Goal: Task Accomplishment & Management: Complete application form

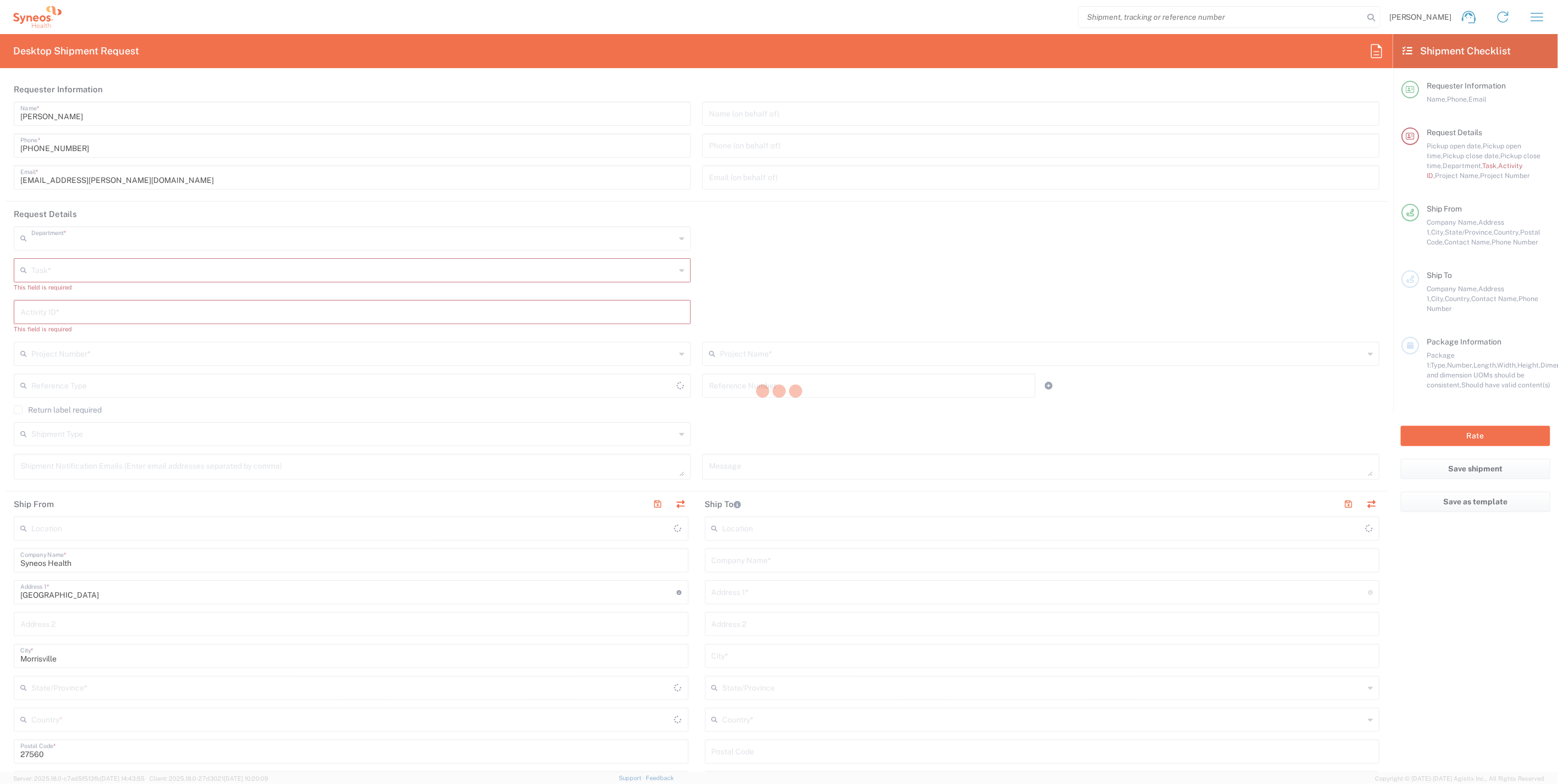
type input "4510"
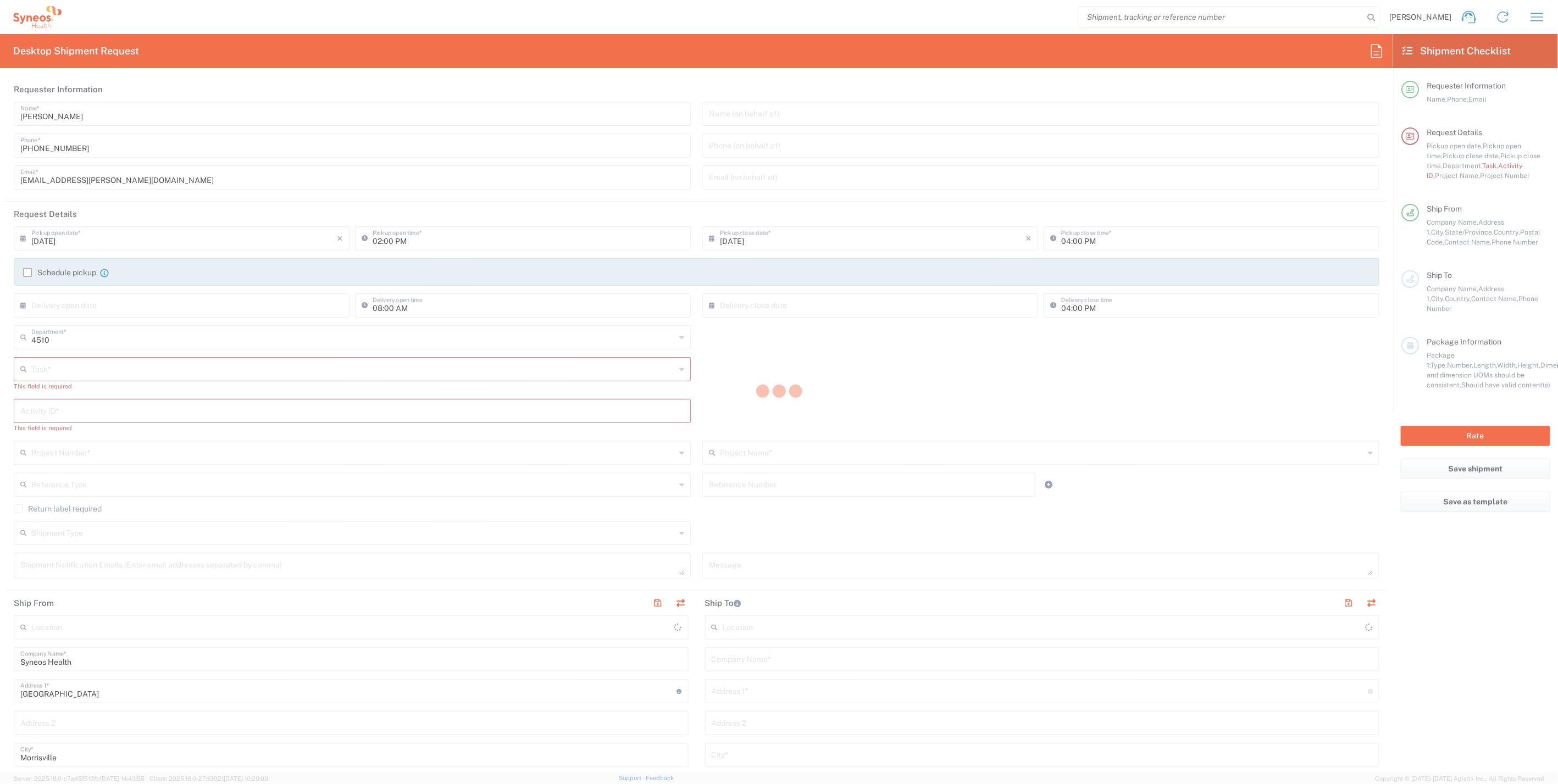
type input "[US_STATE]"
type input "[GEOGRAPHIC_DATA]"
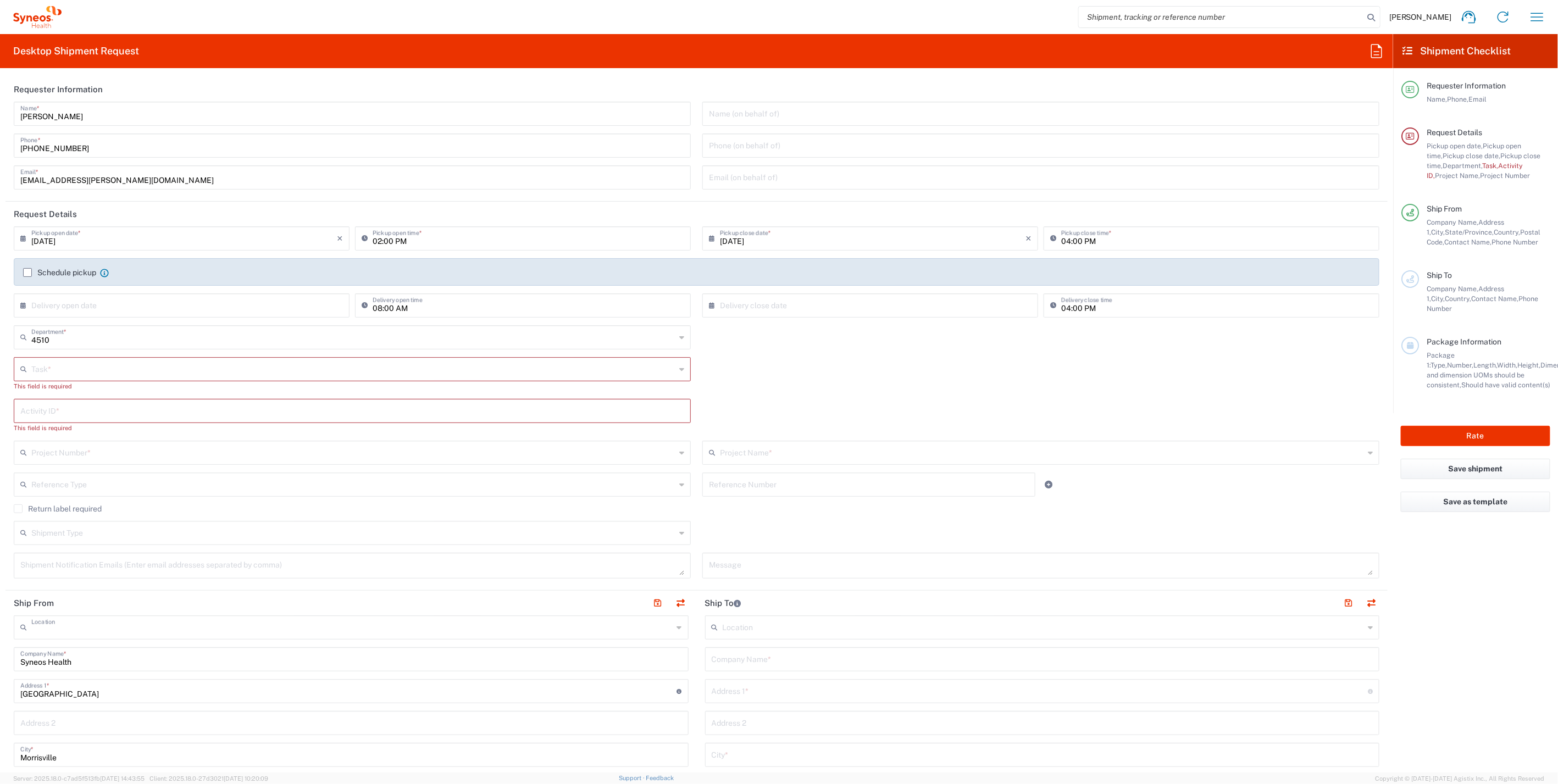
type input "Syneos Health, LLC-[GEOGRAPHIC_DATA] [GEOGRAPHIC_DATA] [GEOGRAPHIC_DATA]"
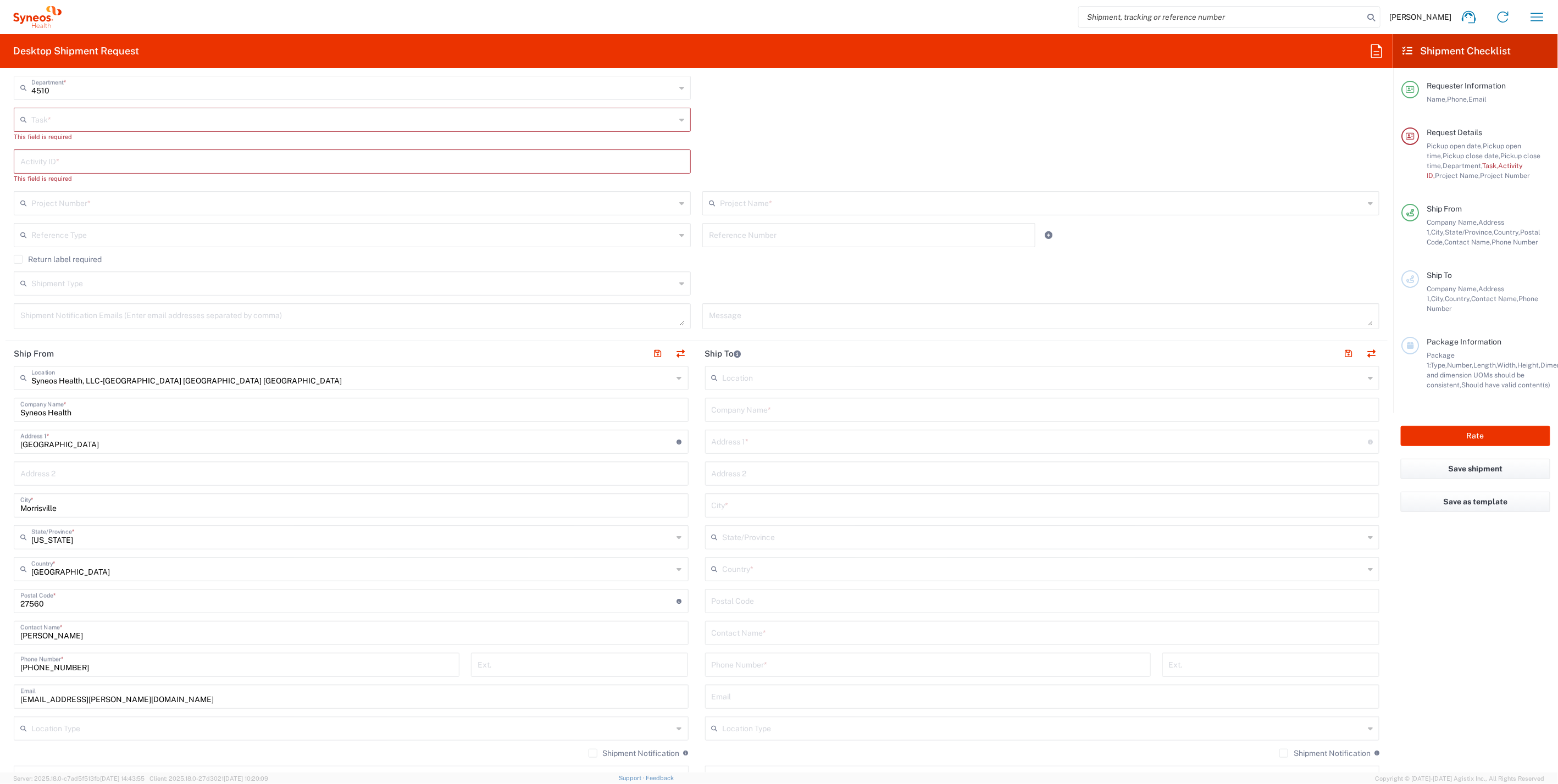
scroll to position [305, 0]
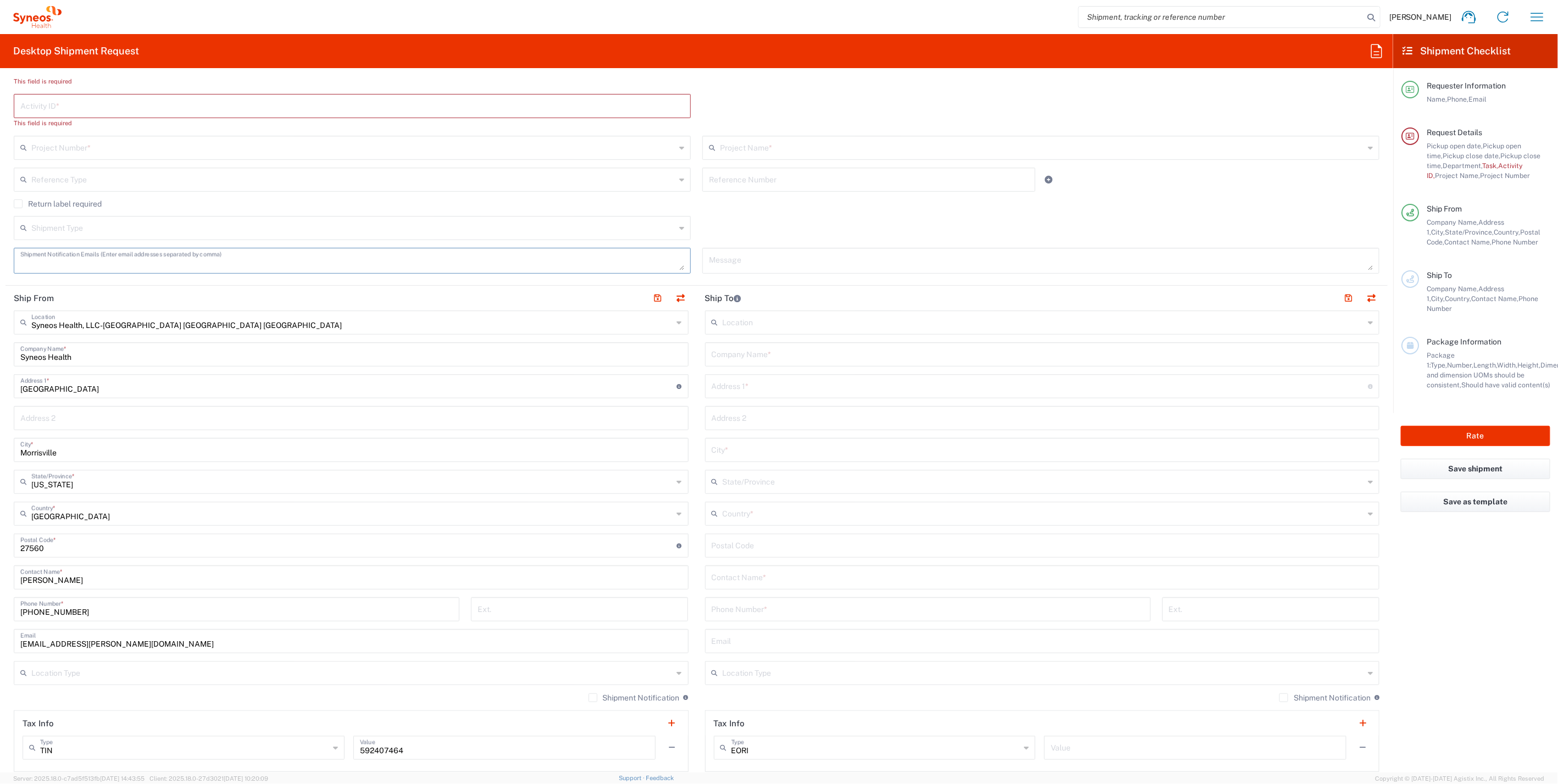
click at [214, 254] on textarea at bounding box center [352, 260] width 664 height 19
paste textarea "Lenovo ThinkPad T14 Gen 2i"
click at [451, 255] on textarea "Lenovo ThinkPad T14 Gen 2i" at bounding box center [352, 260] width 664 height 19
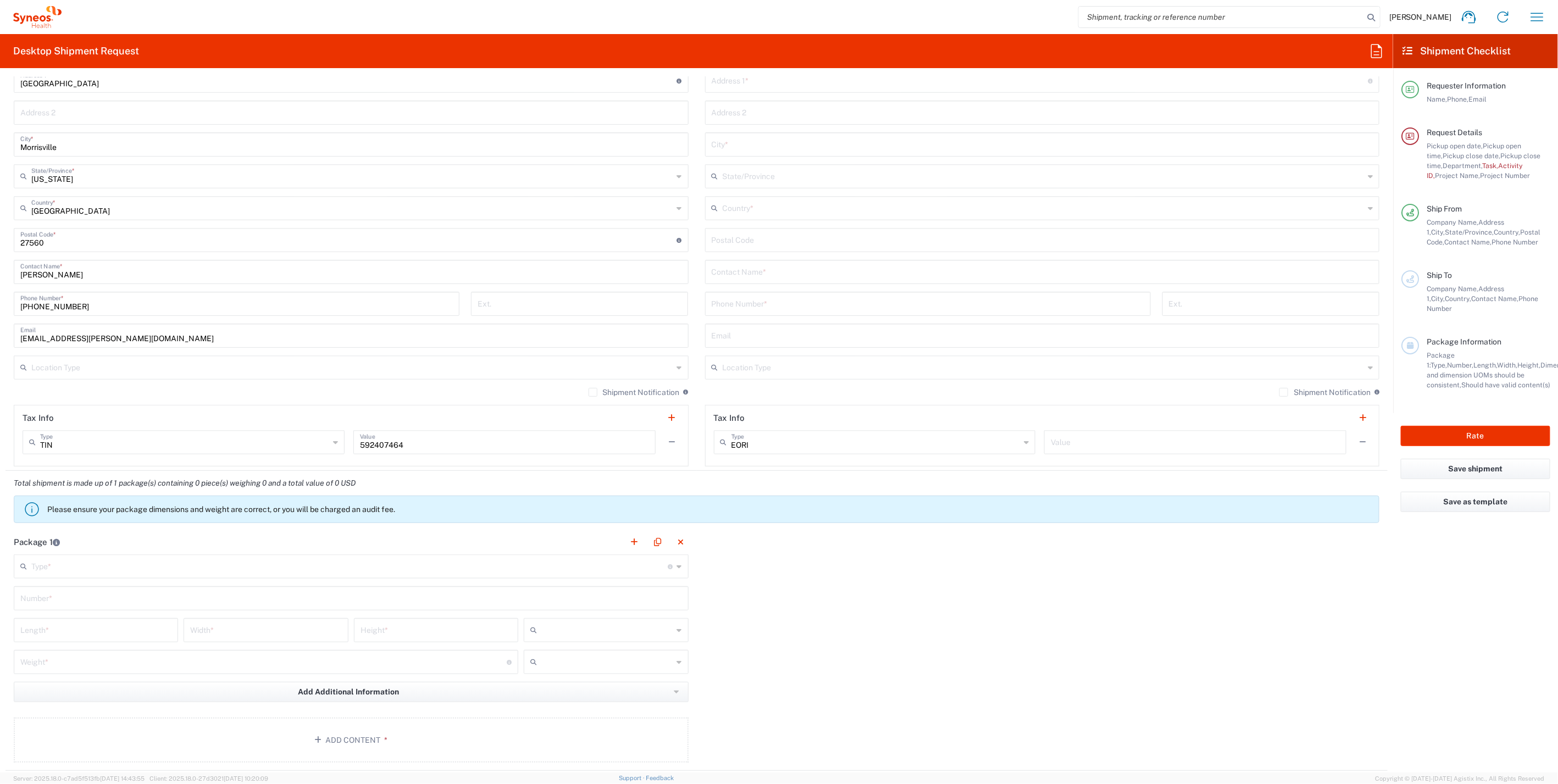
scroll to position [793, 0]
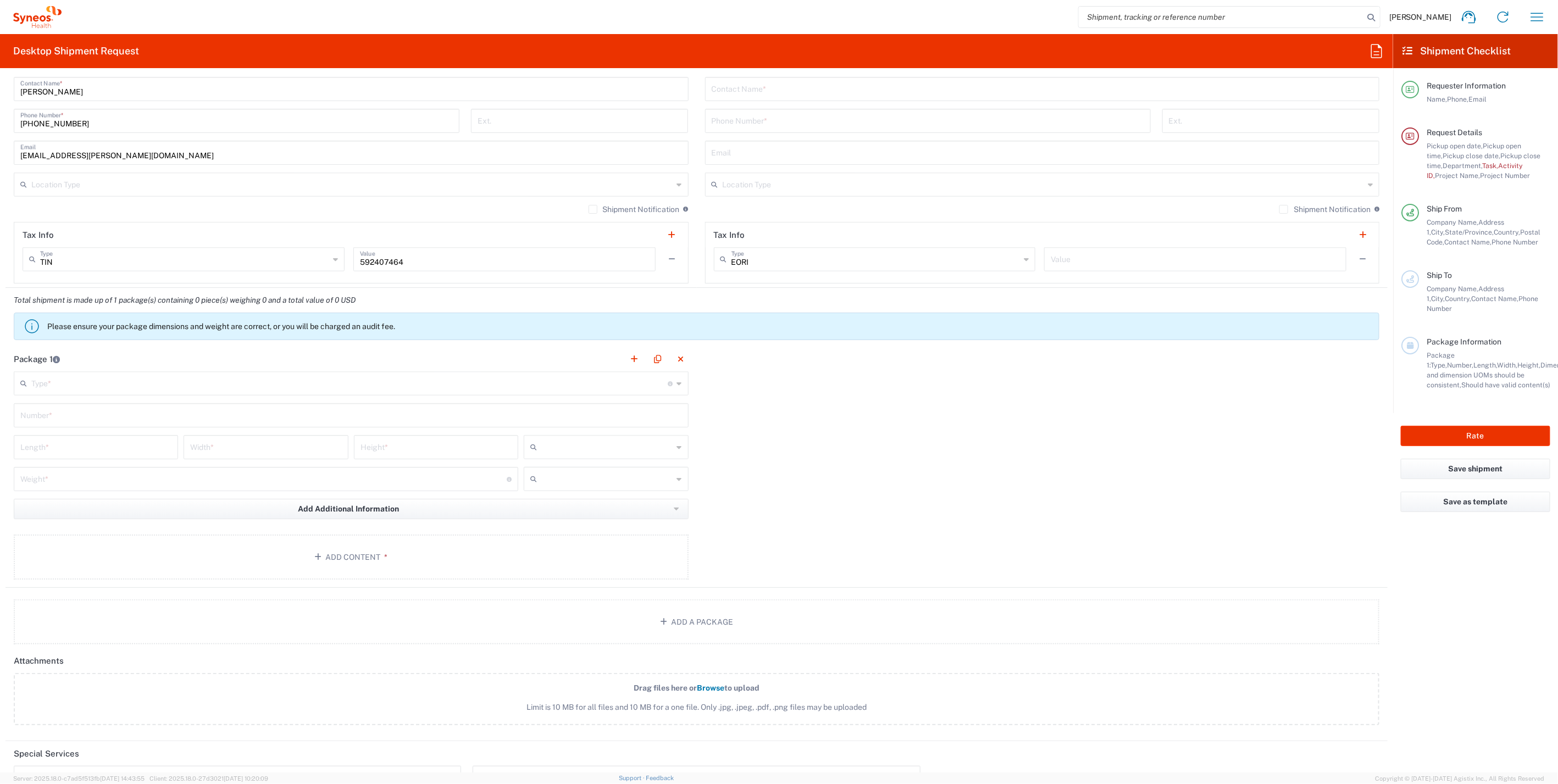
type textarea "Lenovo ThinkPad T14 Gen 2i"
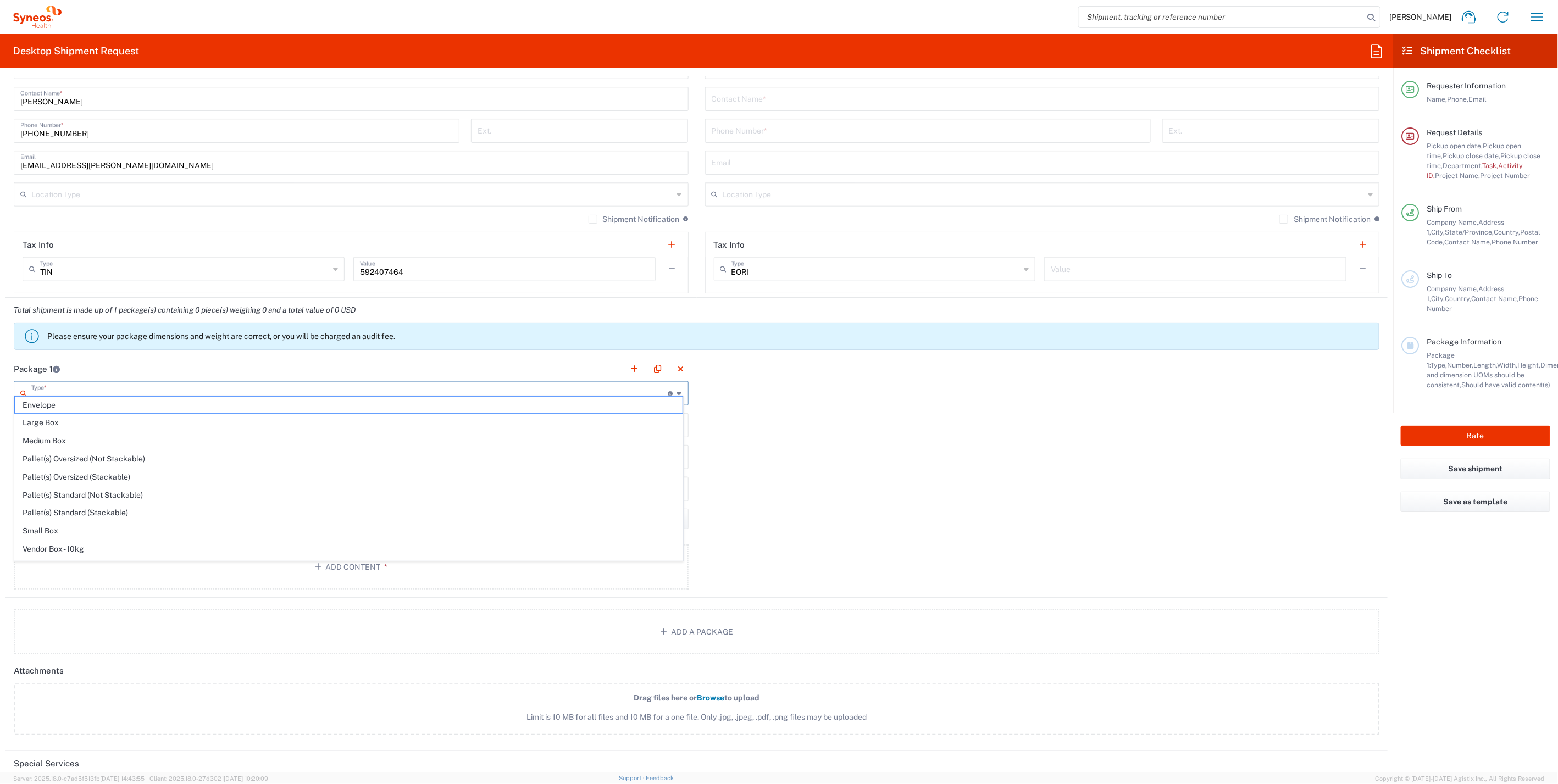
click at [160, 383] on input "text" at bounding box center [349, 392] width 637 height 19
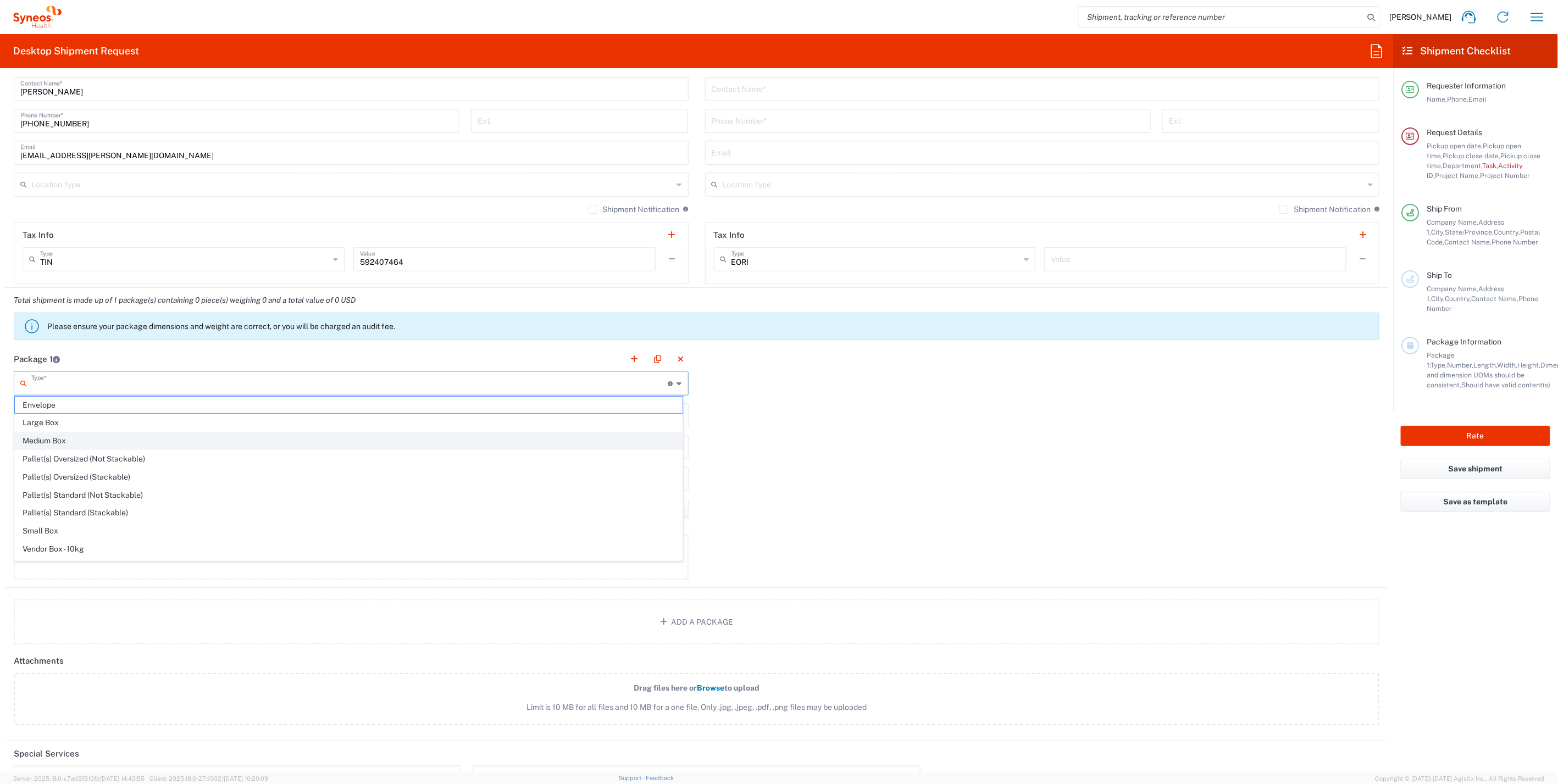
click at [70, 440] on span "Medium Box" at bounding box center [349, 441] width 668 height 17
type input "Medium Box"
type input "13"
type input "11.5"
type input "2.5"
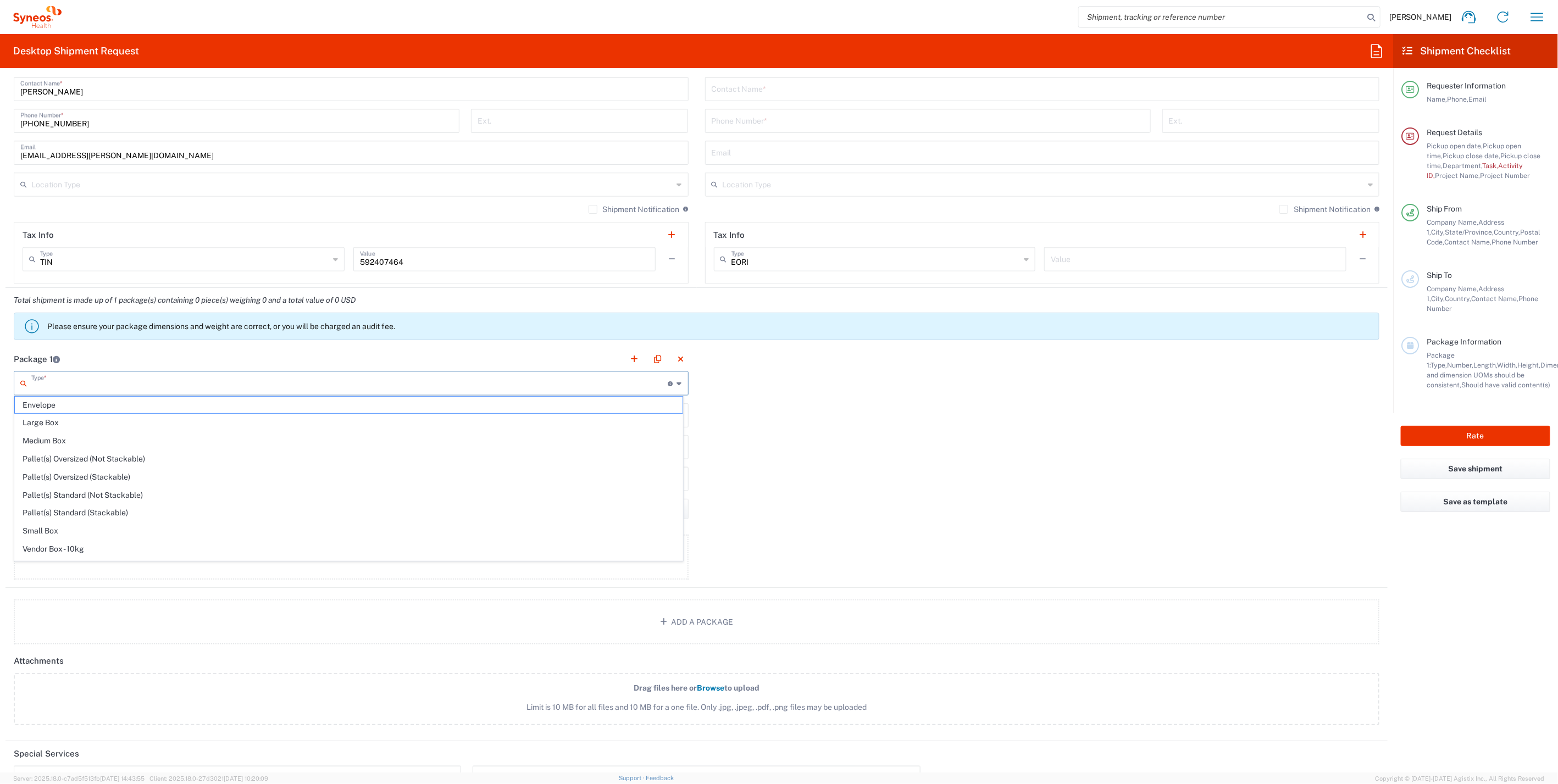
type input "in"
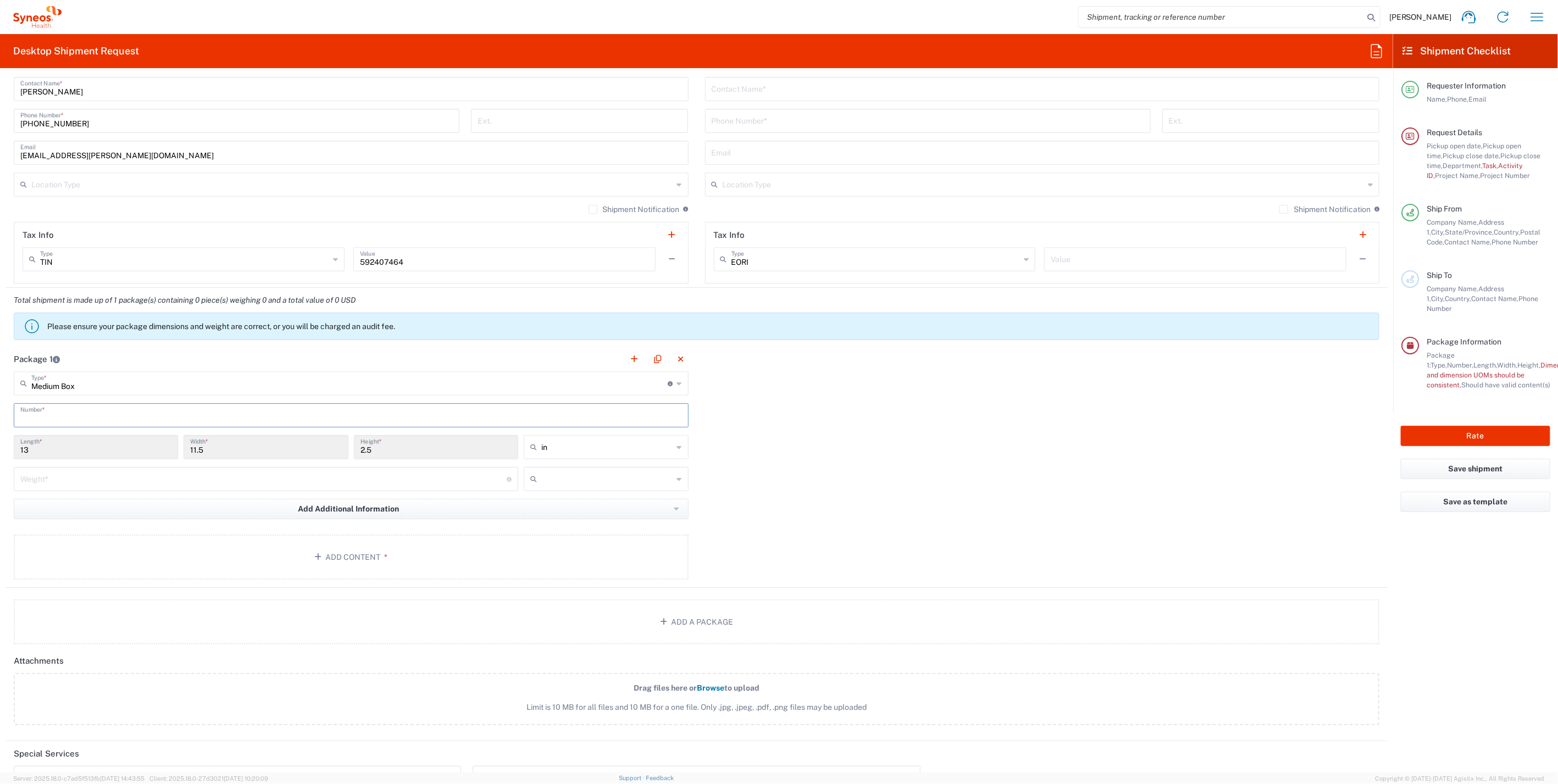
click at [111, 414] on input "text" at bounding box center [351, 414] width 662 height 19
type input "1"
click at [107, 472] on input "number" at bounding box center [264, 478] width 487 height 19
type input "5"
click at [337, 562] on button "Add Content *" at bounding box center [351, 557] width 675 height 45
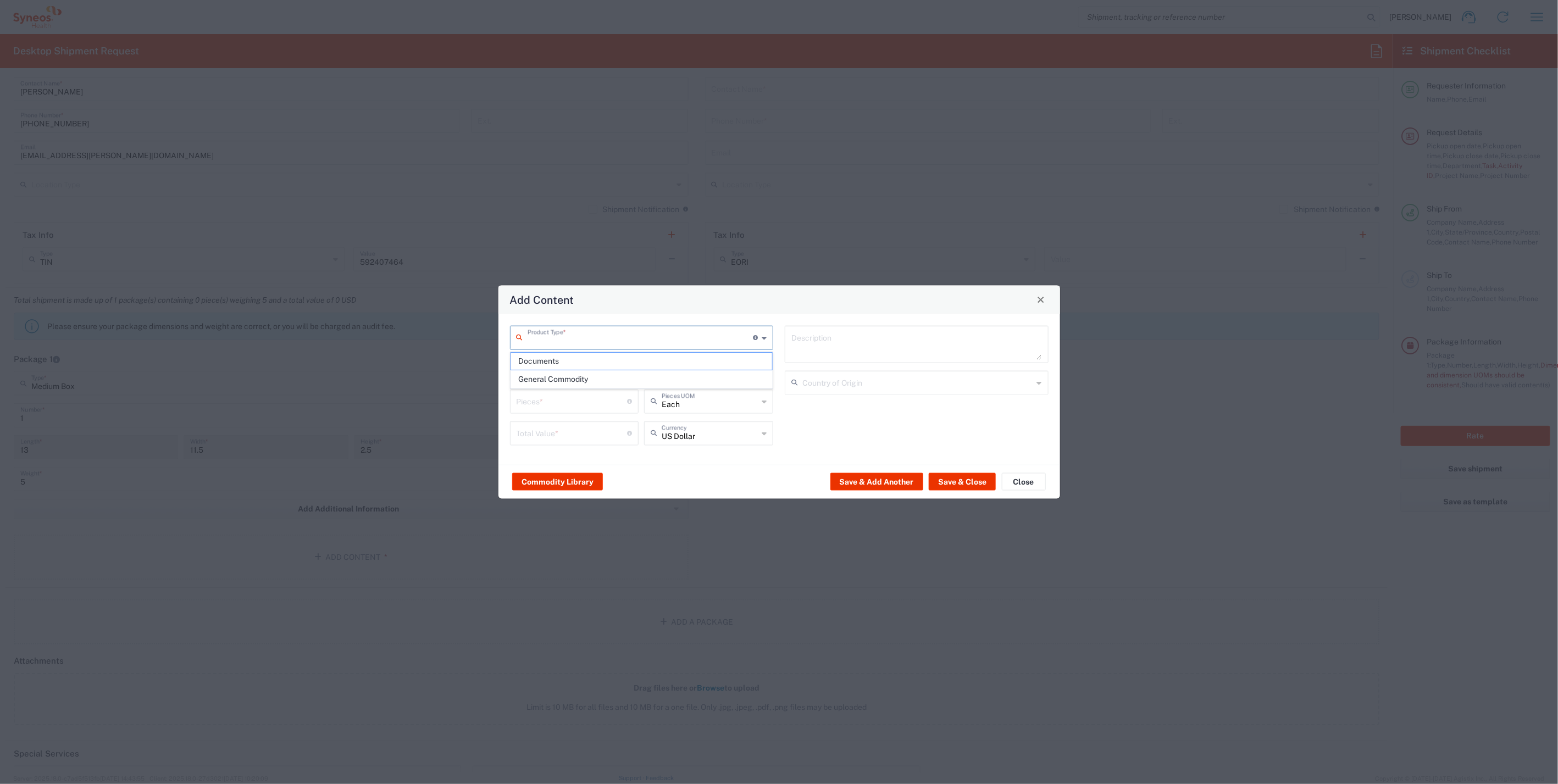
click at [607, 337] on input "text" at bounding box center [640, 336] width 225 height 19
click at [553, 380] on span "General Commodity" at bounding box center [642, 380] width 262 height 17
type input "General Commodity"
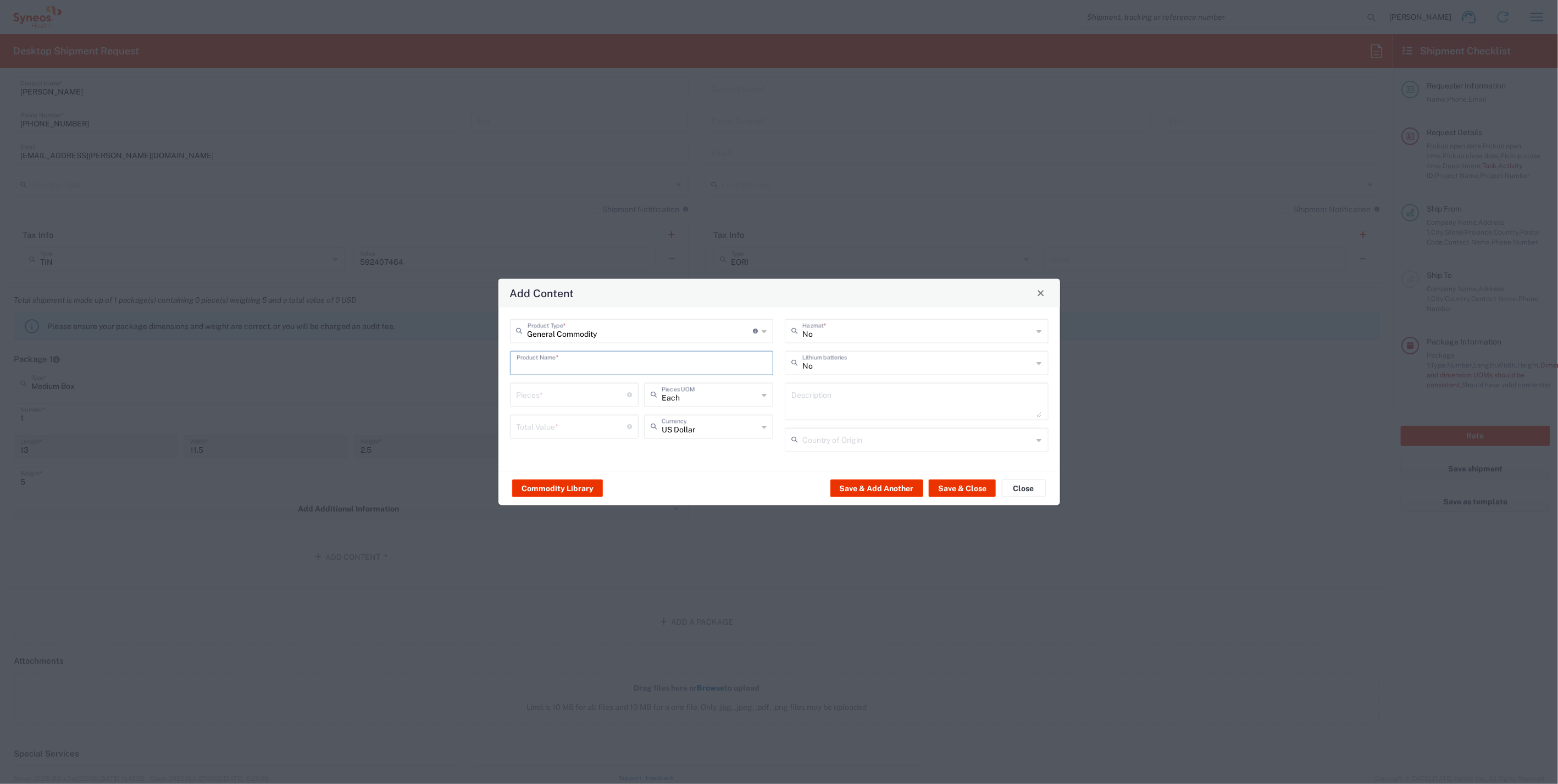
click at [576, 363] on input "text" at bounding box center [642, 362] width 251 height 19
paste input "Lenovo ThinkPad T14 Gen 2i"
type input "Lenovo ThinkPad T14 Gen 2i"
click at [584, 396] on input "number" at bounding box center [571, 393] width 111 height 19
type input "1"
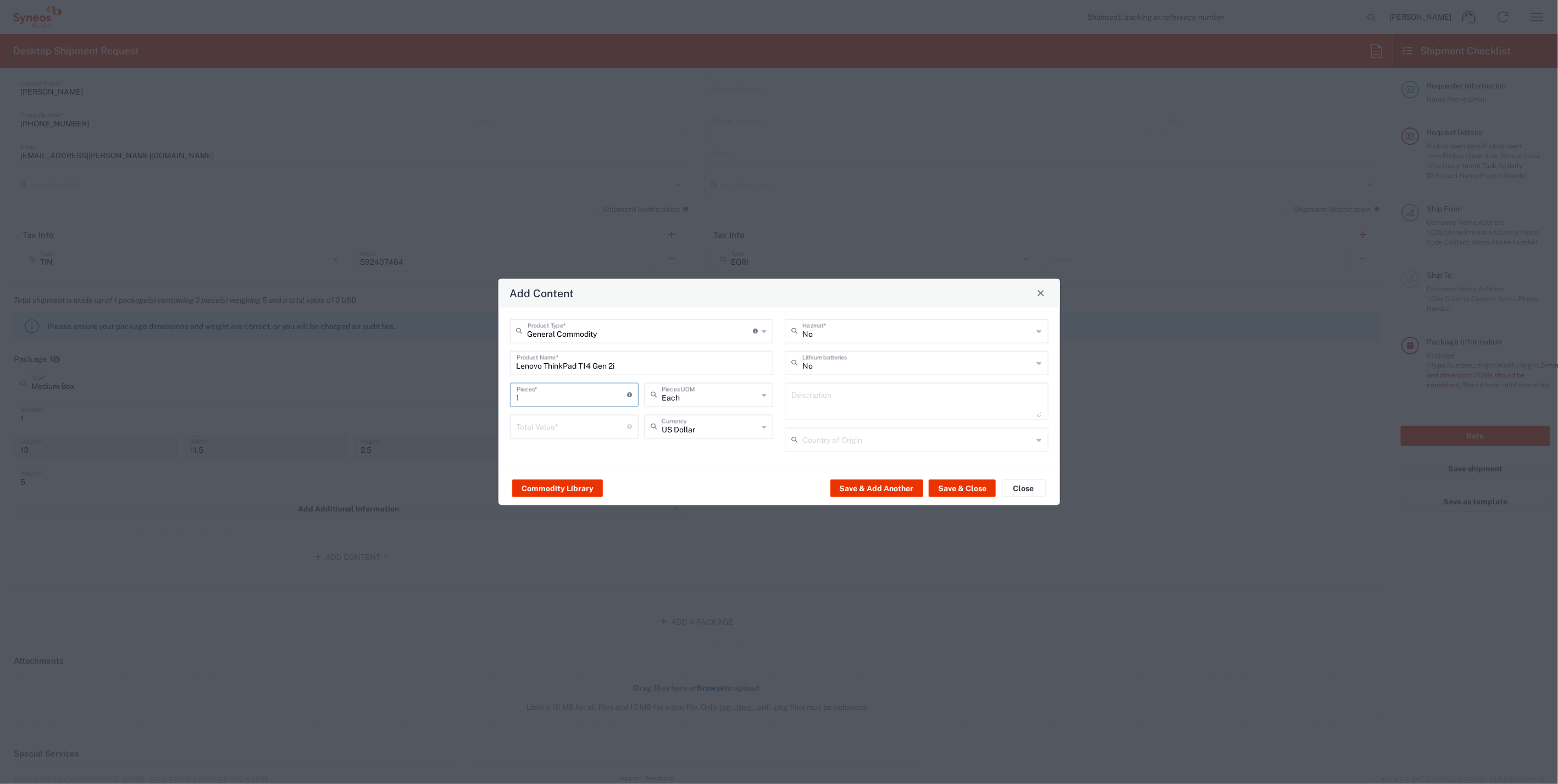
click at [582, 430] on input "number" at bounding box center [571, 425] width 111 height 19
type input "800"
click at [893, 399] on textarea at bounding box center [917, 401] width 251 height 31
paste textarea "Lenovo ThinkPad T14 Gen 2i"
type textarea "Lenovo ThinkPad T14 Gen 2i"
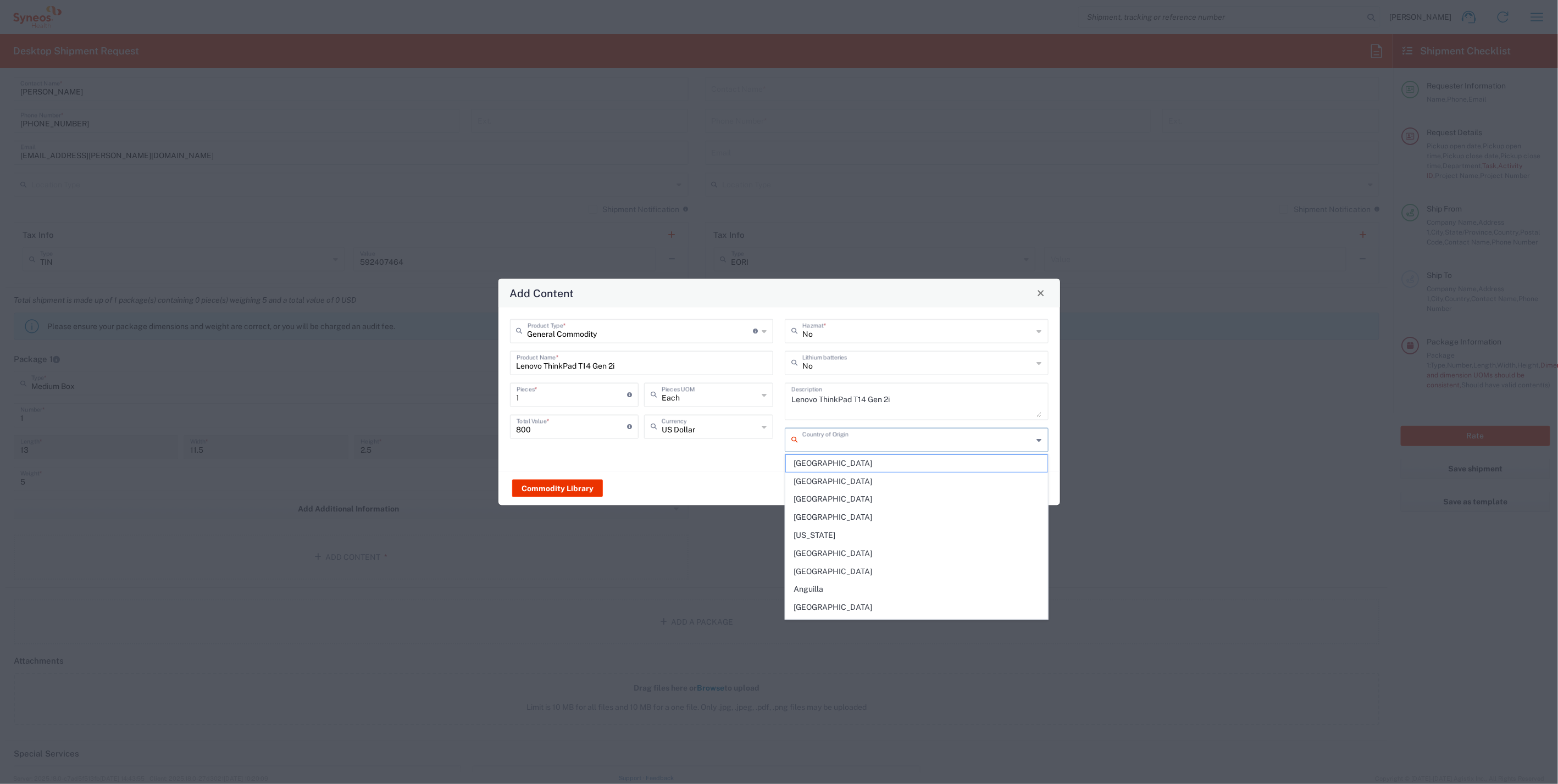
click at [859, 442] on input "text" at bounding box center [918, 438] width 231 height 19
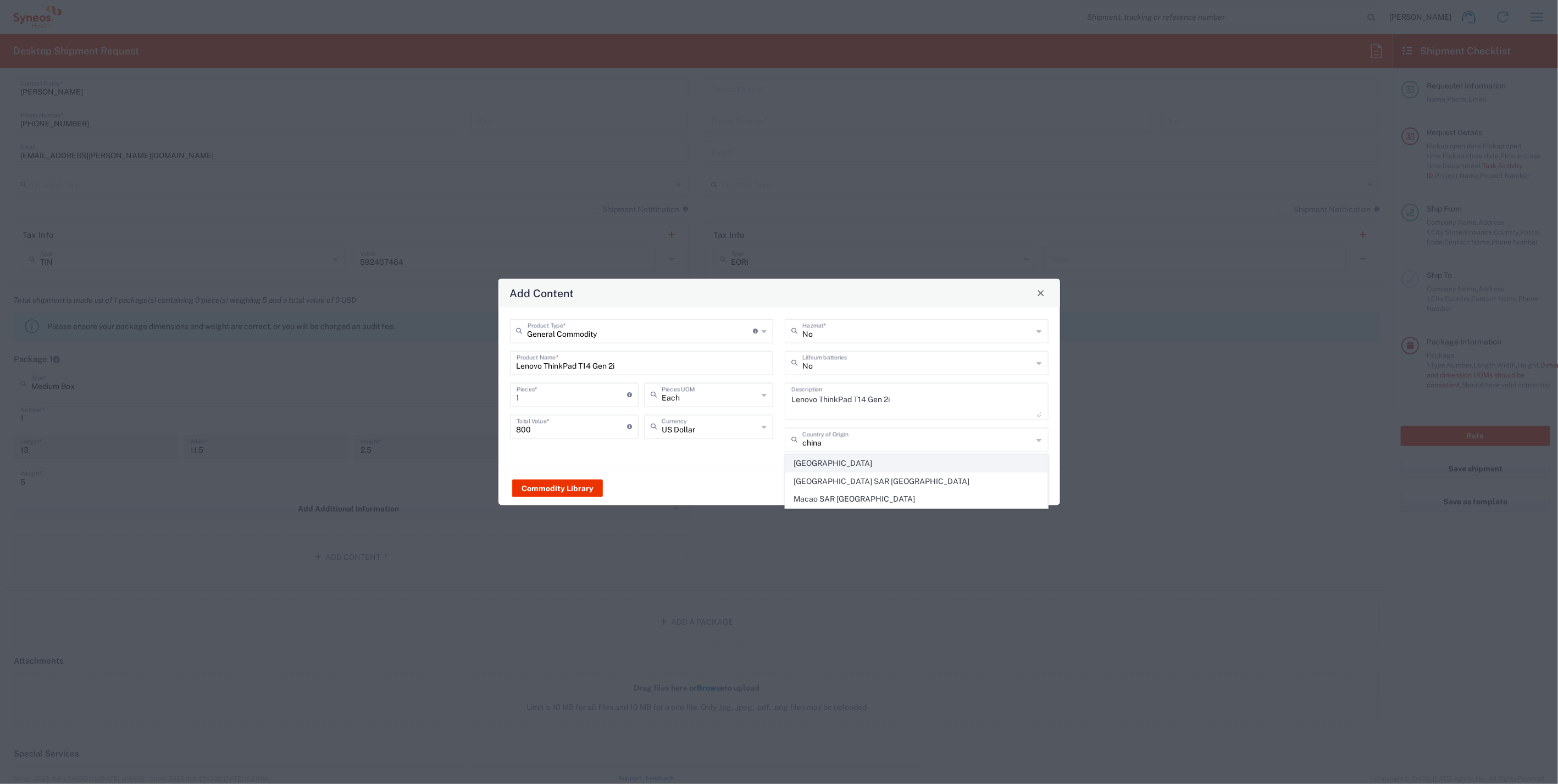
click at [832, 468] on span "[GEOGRAPHIC_DATA]" at bounding box center [916, 464] width 262 height 17
type input "[GEOGRAPHIC_DATA]"
drag, startPoint x: 965, startPoint y: 487, endPoint x: 812, endPoint y: 521, distance: 156.7
click at [963, 488] on button "Save & Close" at bounding box center [962, 488] width 67 height 18
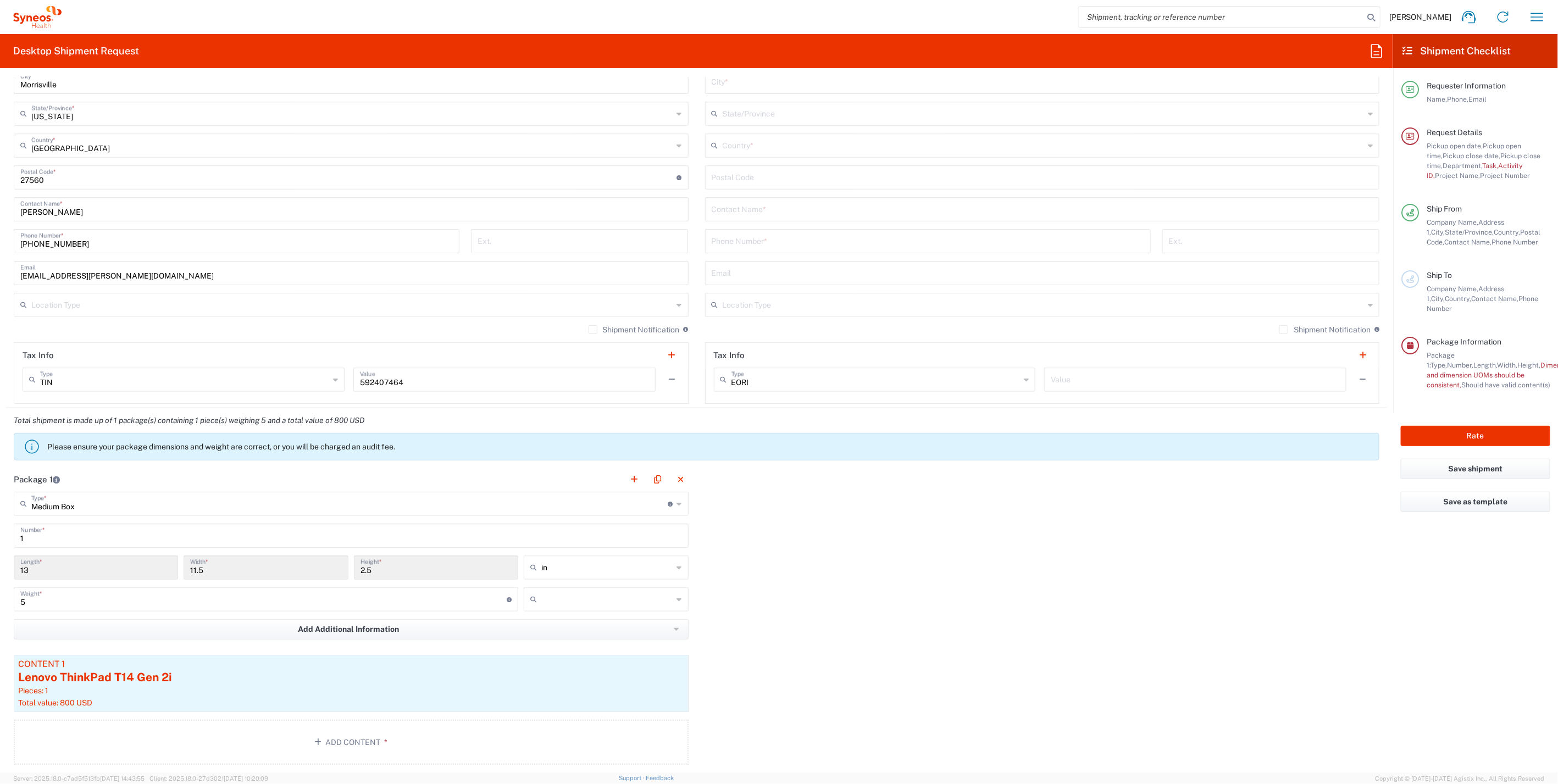
scroll to position [681, 0]
click at [787, 310] on input "text" at bounding box center [1043, 305] width 642 height 19
drag, startPoint x: 771, startPoint y: 342, endPoint x: 875, endPoint y: 323, distance: 105.7
click at [775, 341] on span "Residential/Home" at bounding box center [1035, 347] width 668 height 17
type input "Residential/Home"
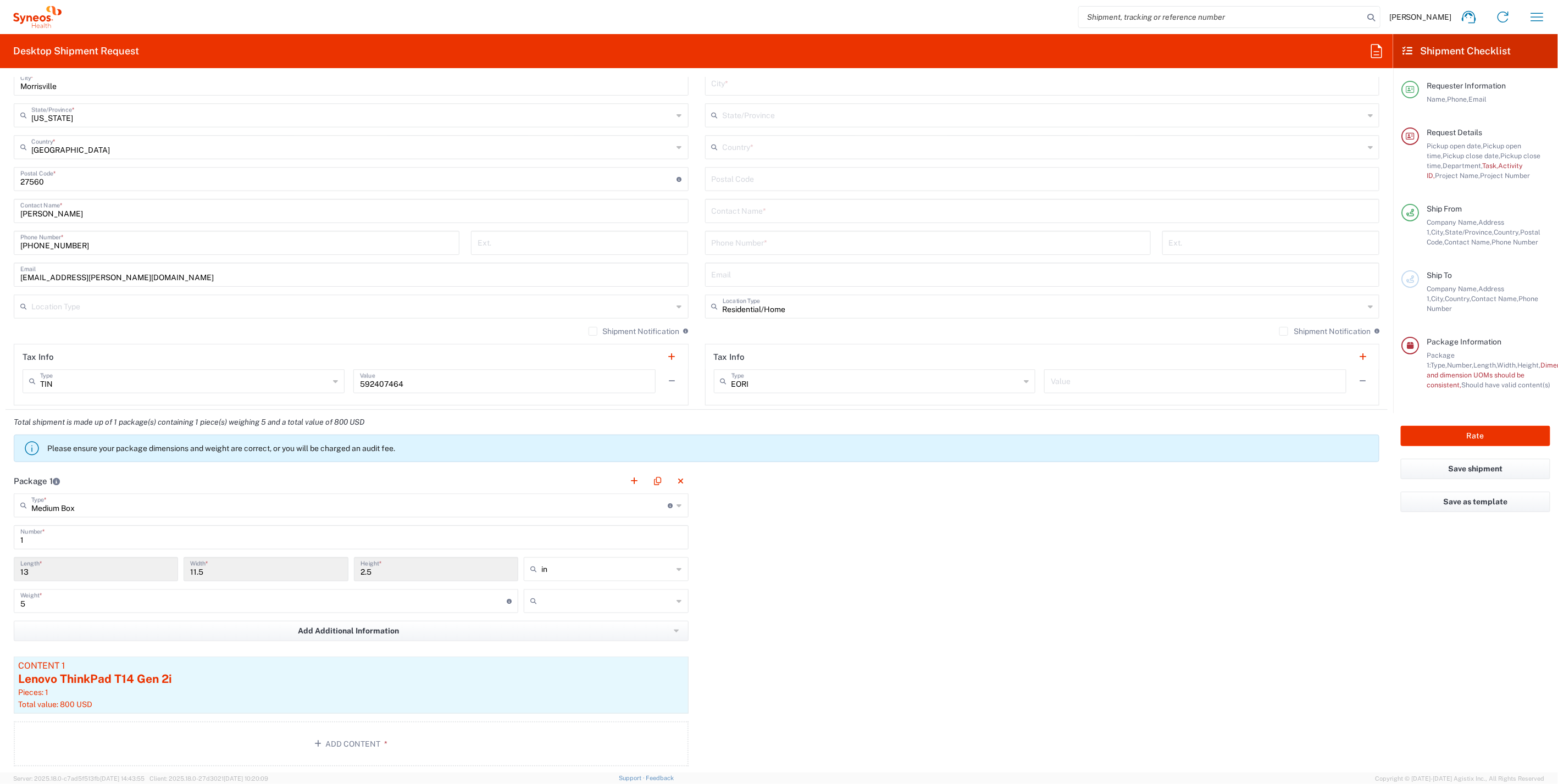
click at [1279, 327] on label "Shipment Notification" at bounding box center [1325, 331] width 92 height 8
click at [1284, 331] on input "Shipment Notification" at bounding box center [1284, 331] width 0 height 0
click at [588, 328] on label "Shipment Notification" at bounding box center [634, 331] width 92 height 8
click at [593, 331] on input "Shipment Notification" at bounding box center [593, 331] width 0 height 0
click at [610, 301] on input "text" at bounding box center [352, 305] width 642 height 19
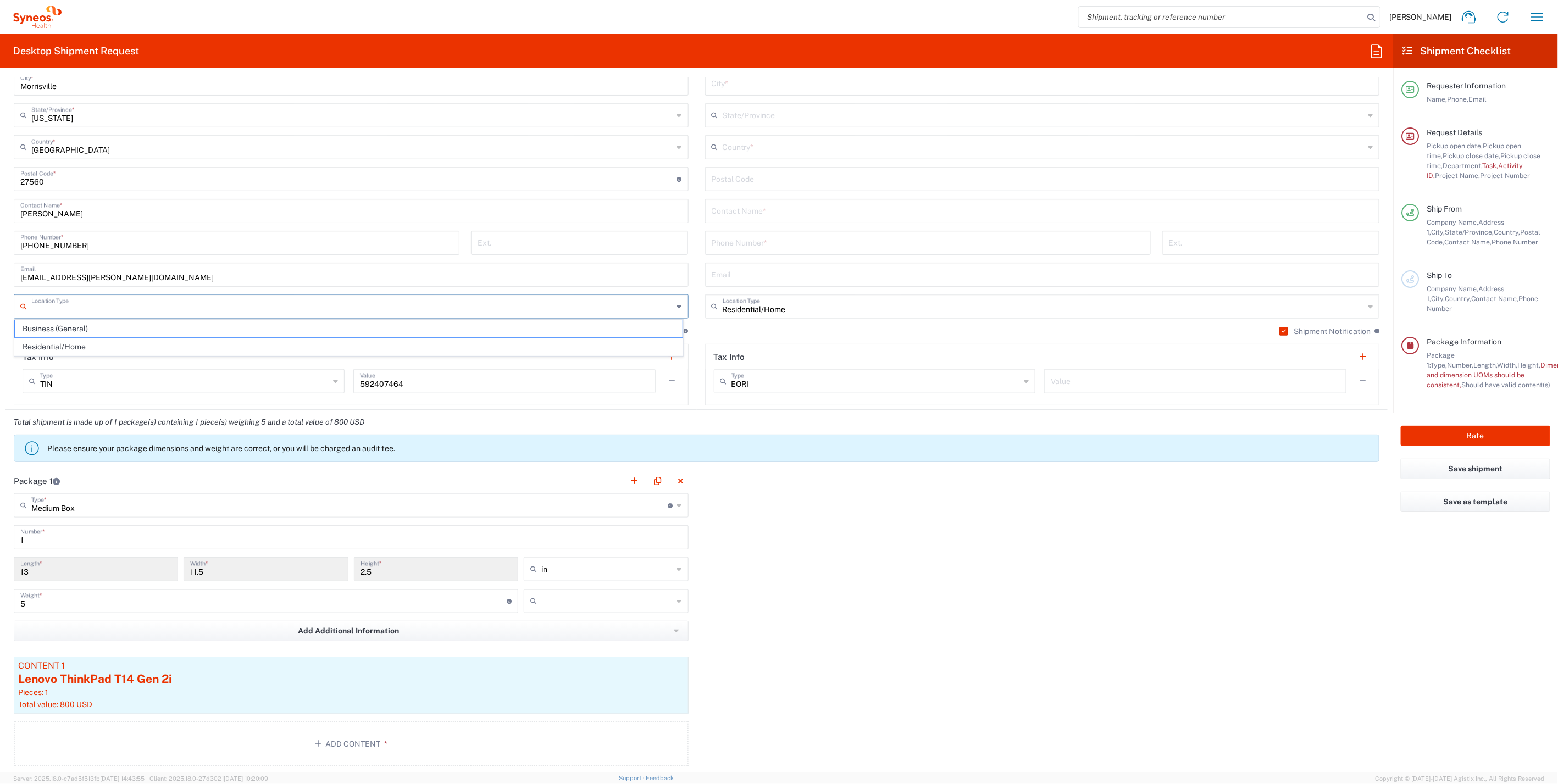
click at [96, 327] on span "Business (General)" at bounding box center [349, 329] width 668 height 17
type input "Business (General)"
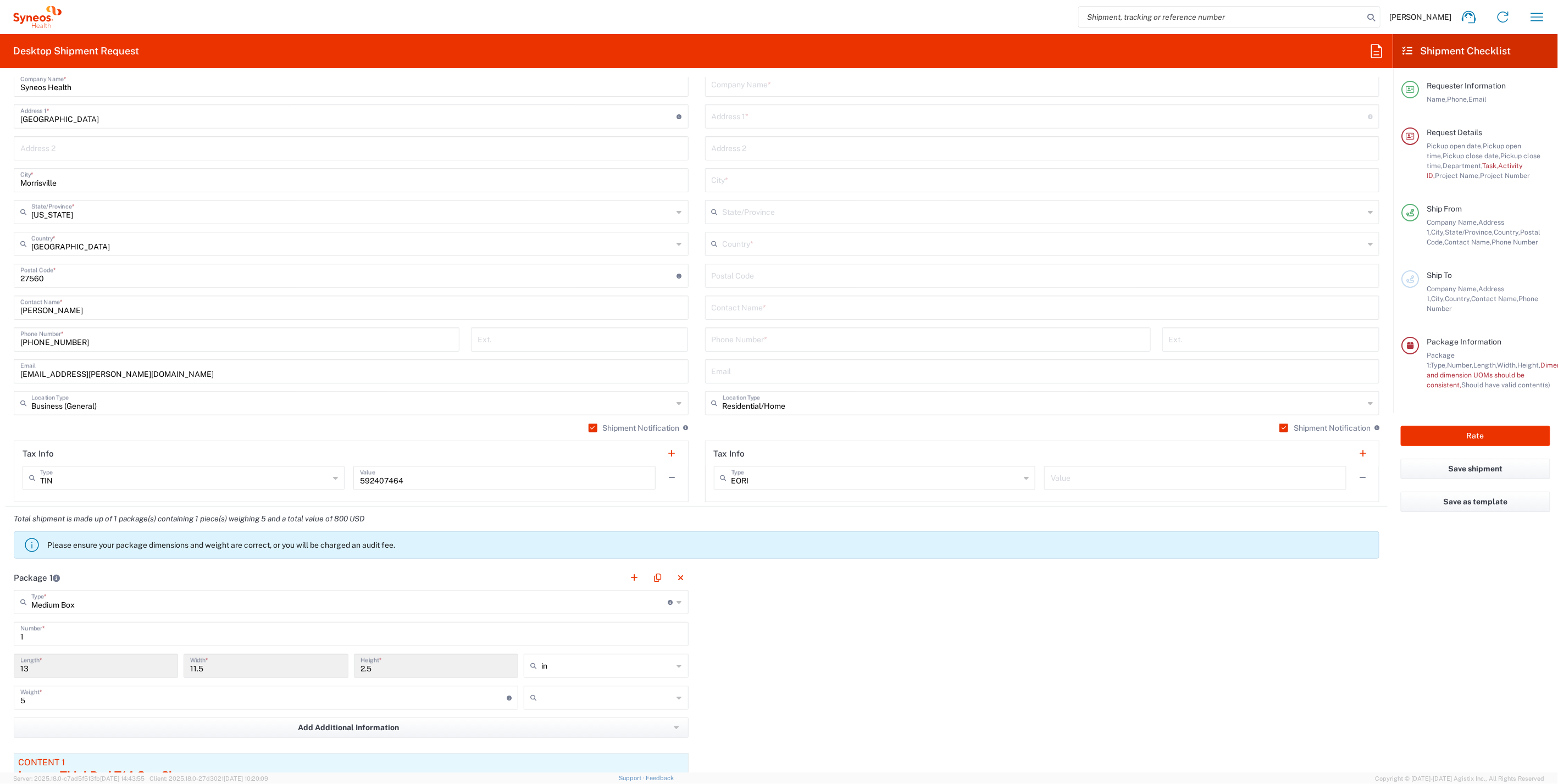
scroll to position [436, 0]
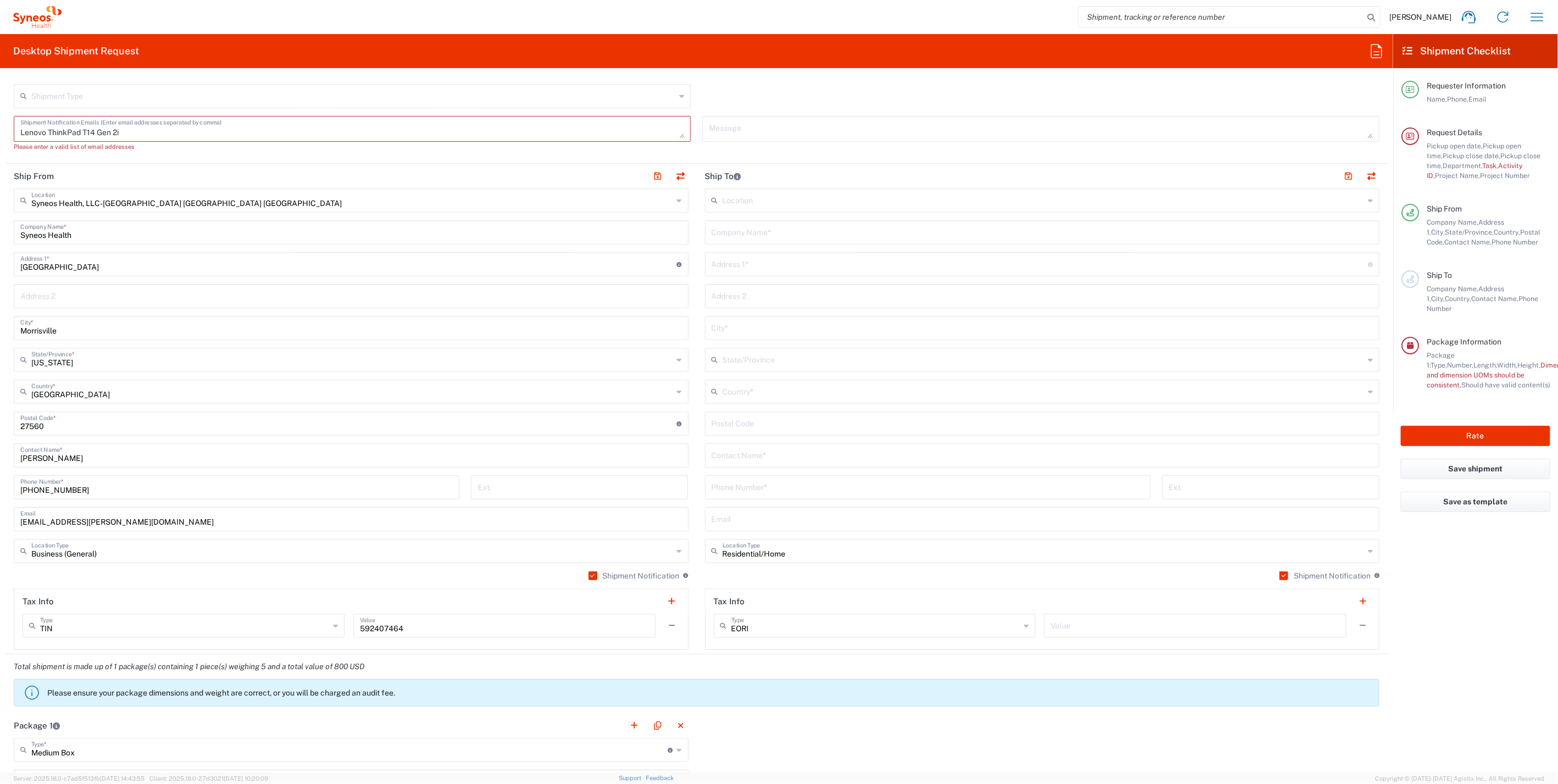
drag, startPoint x: 131, startPoint y: 132, endPoint x: -3, endPoint y: 126, distance: 134.1
click at [0, 126] on html "[PERSON_NAME] Home Shipment estimator Shipment tracking Desktop shipment reques…" at bounding box center [779, 392] width 1558 height 784
paste textarea
drag, startPoint x: 36, startPoint y: 110, endPoint x: -3, endPoint y: 110, distance: 39.0
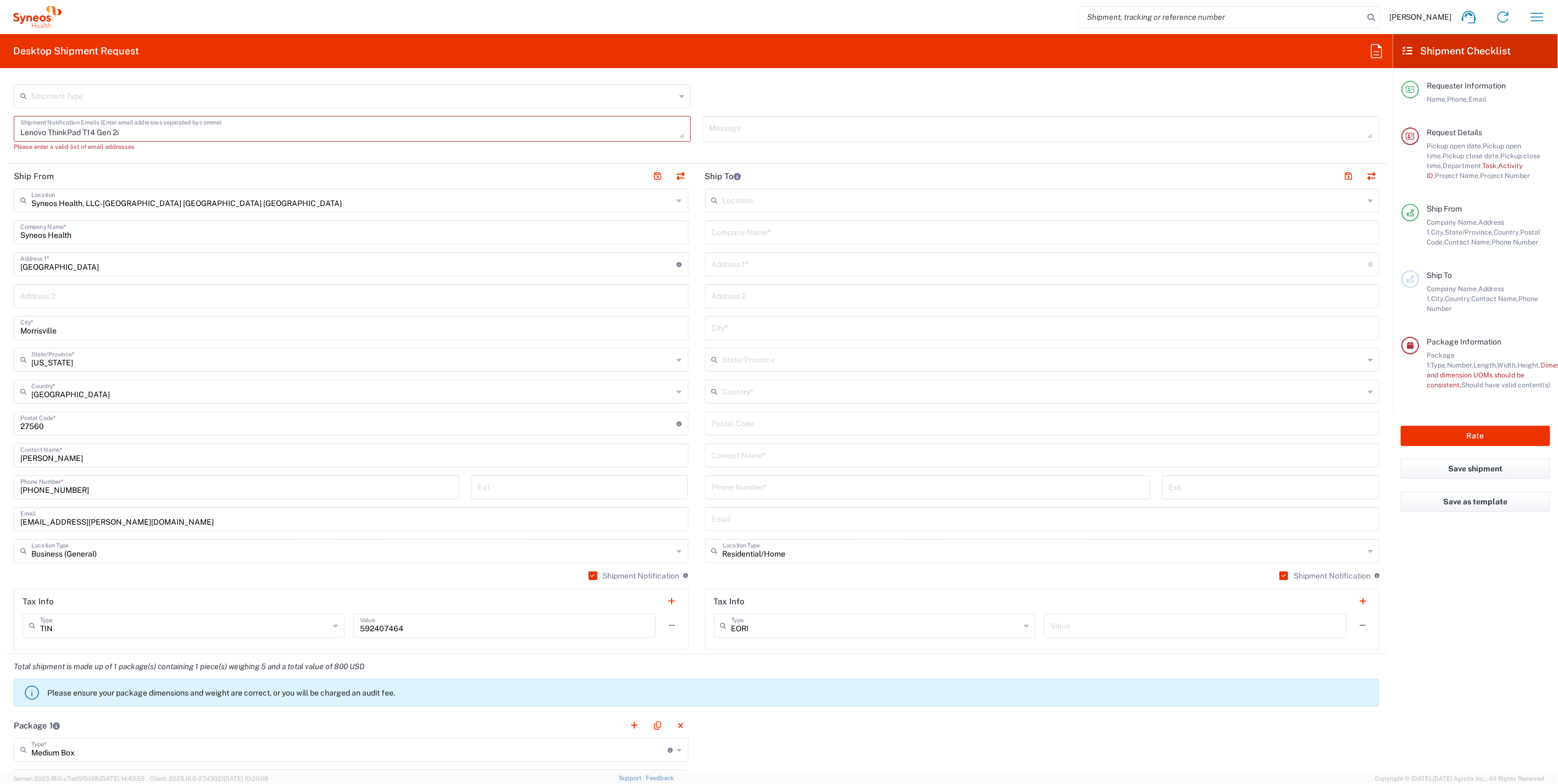
click at [0, 110] on html "[PERSON_NAME] Home Shipment estimator Shipment tracking Desktop shipment reques…" at bounding box center [779, 392] width 1558 height 784
paste textarea "[PERSON_NAME][EMAIL_ADDRESS][PERSON_NAME][DOMAIN_NAME]"
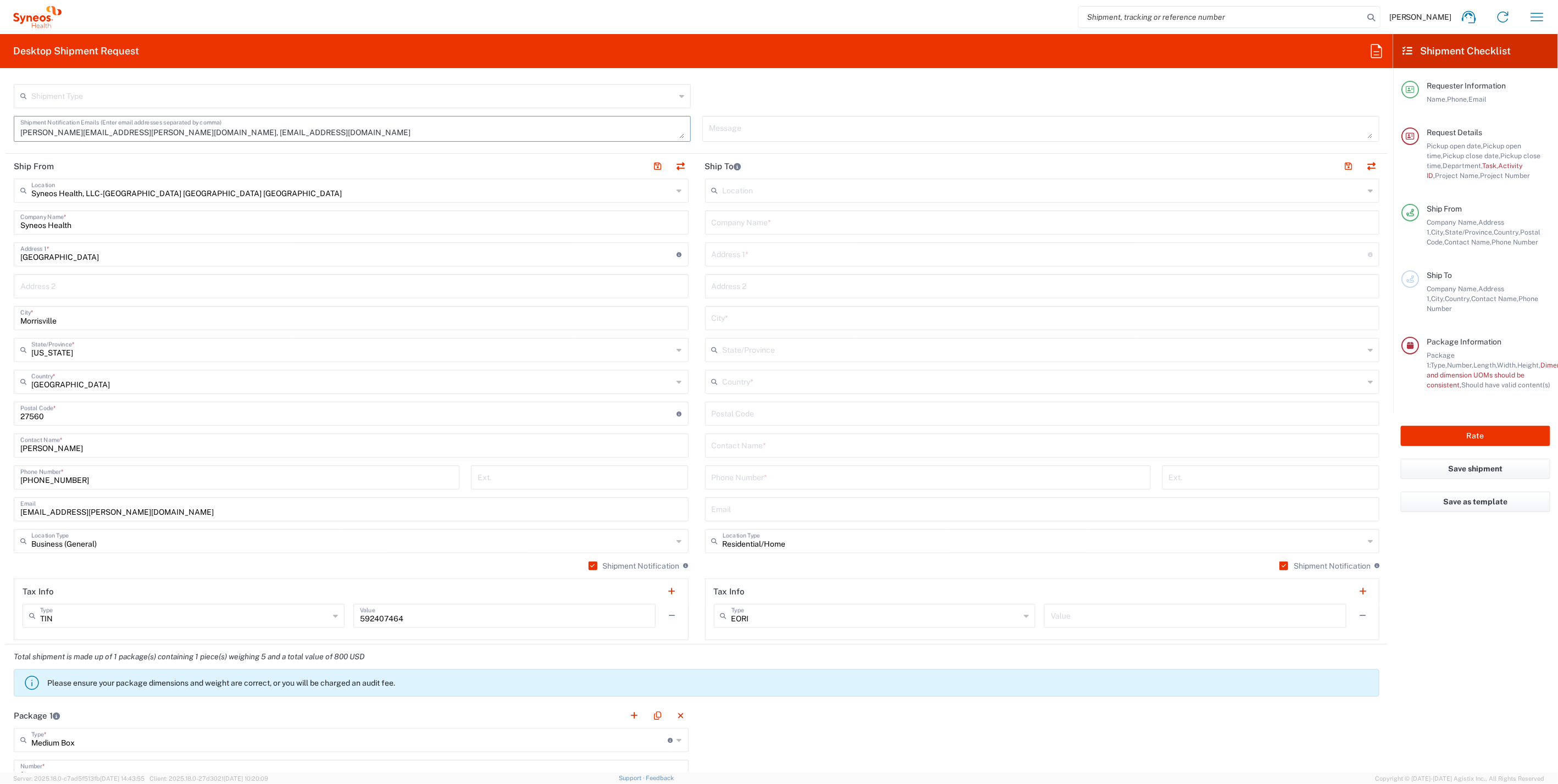
type textarea "[PERSON_NAME][EMAIL_ADDRESS][PERSON_NAME][DOMAIN_NAME], [EMAIL_ADDRESS][DOMAIN_…"
click at [760, 221] on input "text" at bounding box center [1043, 221] width 662 height 19
paste input "[PERSON_NAME][EMAIL_ADDRESS][PERSON_NAME][DOMAIN_NAME]"
type input "[PERSON_NAME][EMAIL_ADDRESS][PERSON_NAME][DOMAIN_NAME]"
paste input "[PERSON_NAME][EMAIL_ADDRESS][PERSON_NAME][DOMAIN_NAME]"
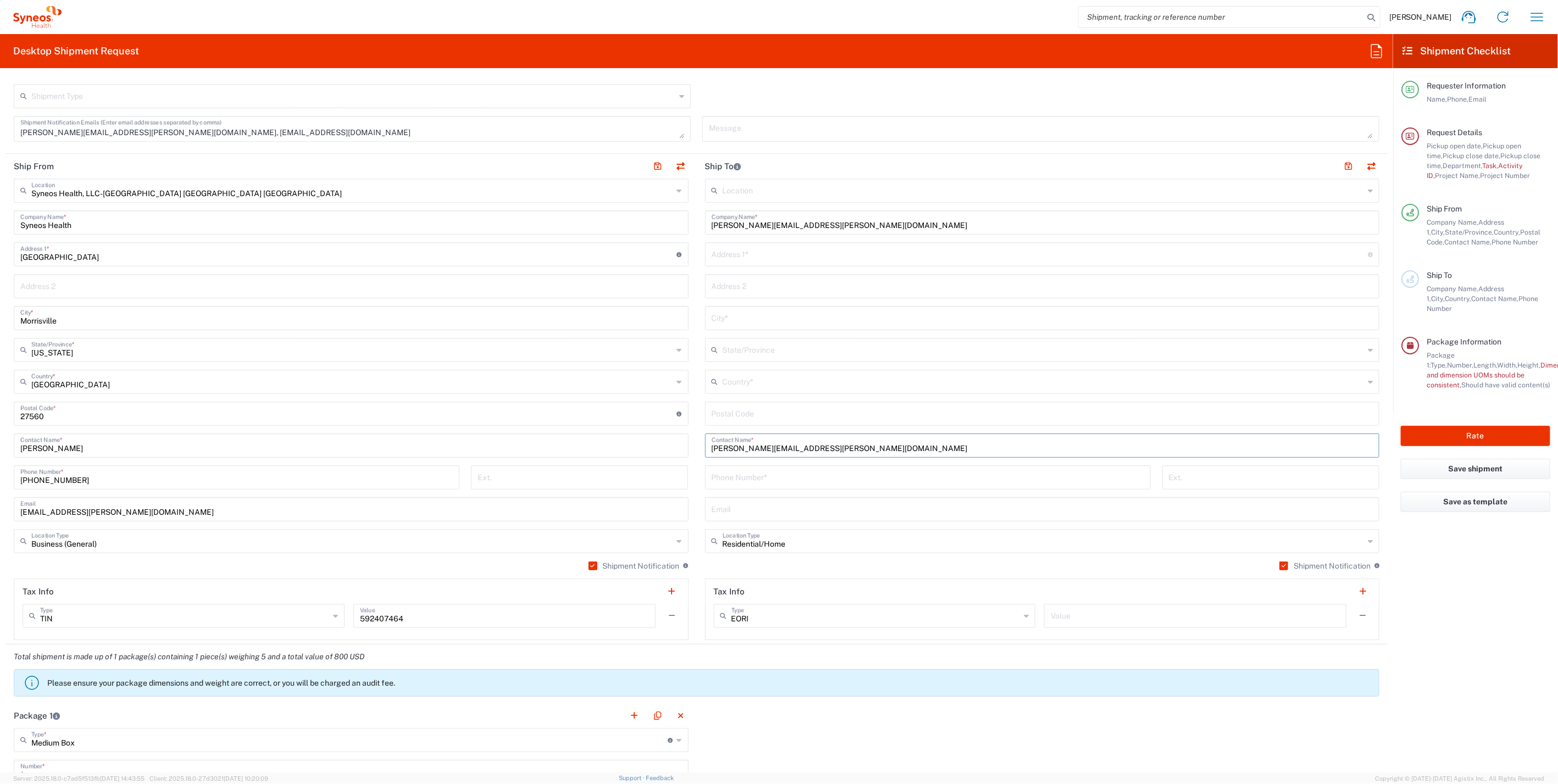
type input "[PERSON_NAME][EMAIL_ADDRESS][PERSON_NAME][DOMAIN_NAME]"
drag, startPoint x: 790, startPoint y: 214, endPoint x: 624, endPoint y: 203, distance: 166.4
click at [624, 203] on div "Ship From Syneos Health, LLC-[GEOGRAPHIC_DATA] [GEOGRAPHIC_DATA] [GEOGRAPHIC_DA…" at bounding box center [696, 399] width 1383 height 491
paste input "[PERSON_NAME]"
type input "[PERSON_NAME]"
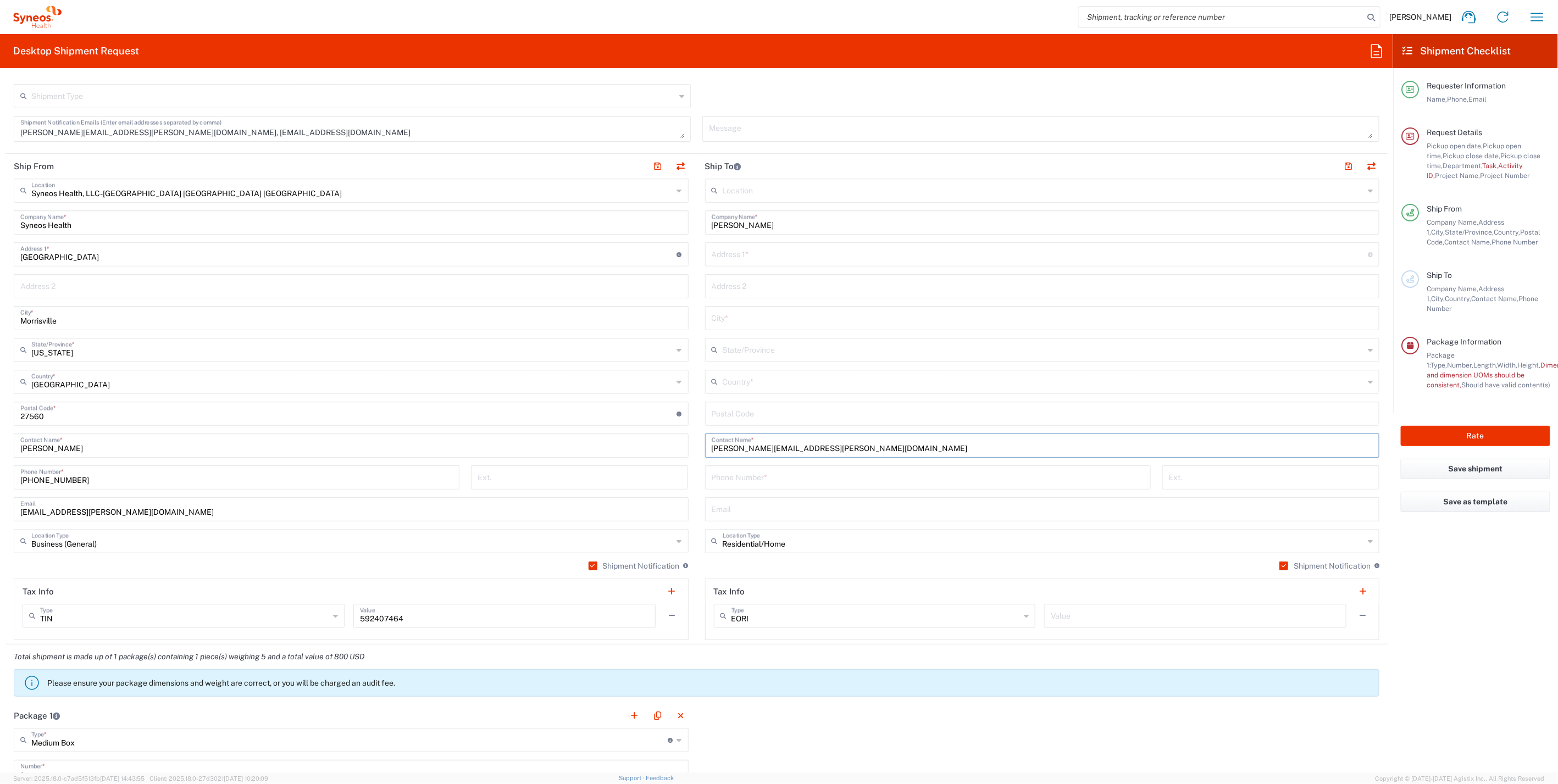
drag, startPoint x: 832, startPoint y: 448, endPoint x: 631, endPoint y: 425, distance: 202.3
click at [615, 415] on div "Ship From Syneos Health, LLC-[GEOGRAPHIC_DATA] [GEOGRAPHIC_DATA] [GEOGRAPHIC_DA…" at bounding box center [696, 399] width 1383 height 491
paste input "[PERSON_NAME]"
type input "[PERSON_NAME]"
paste input "[STREET_ADDRESS][PERSON_NAME]"
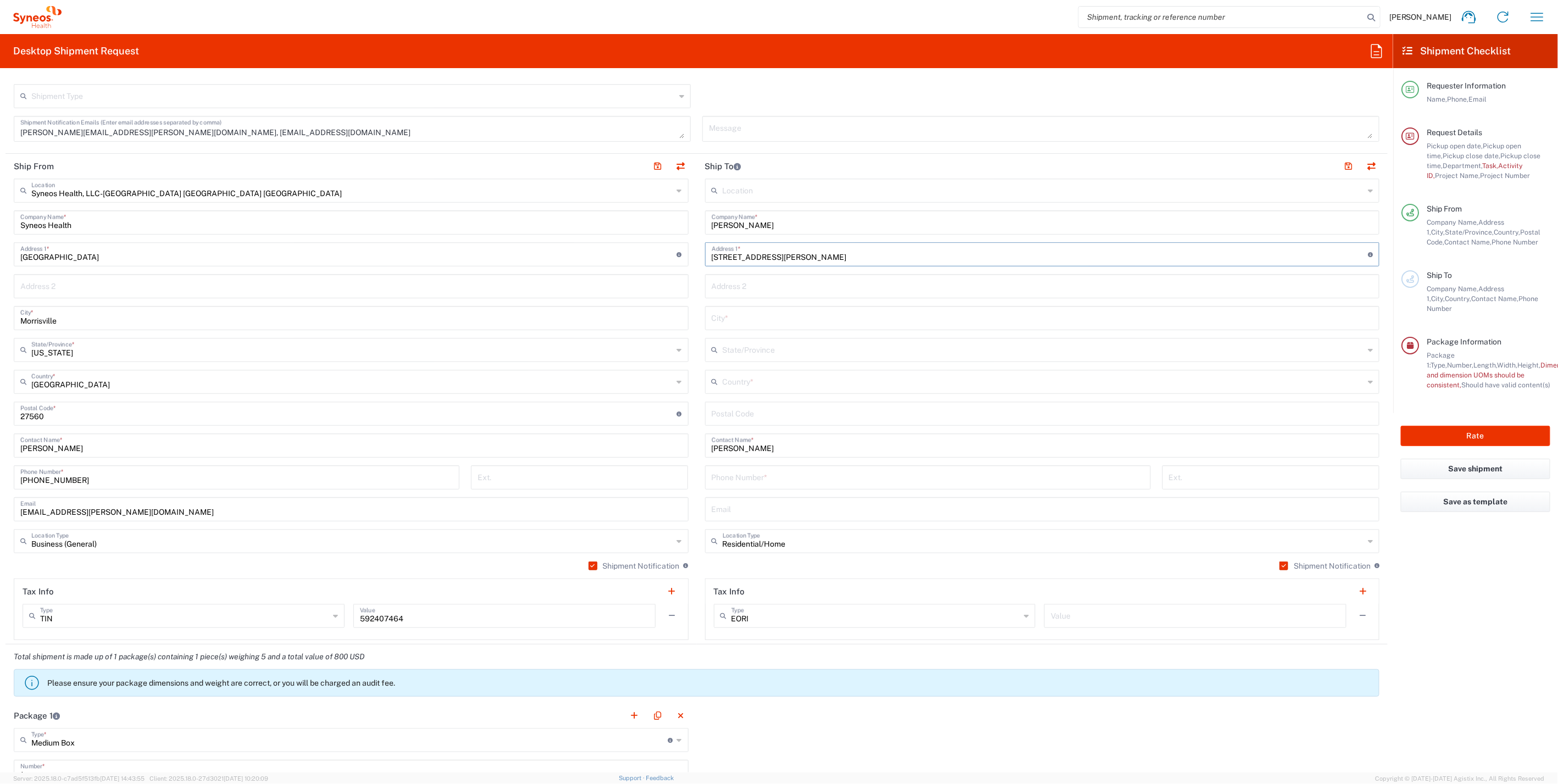
type input "[STREET_ADDRESS][PERSON_NAME]"
paste input "27703"
type input "27703"
paste input "[PHONE_NUMBER]"
type input "[PHONE_NUMBER]"
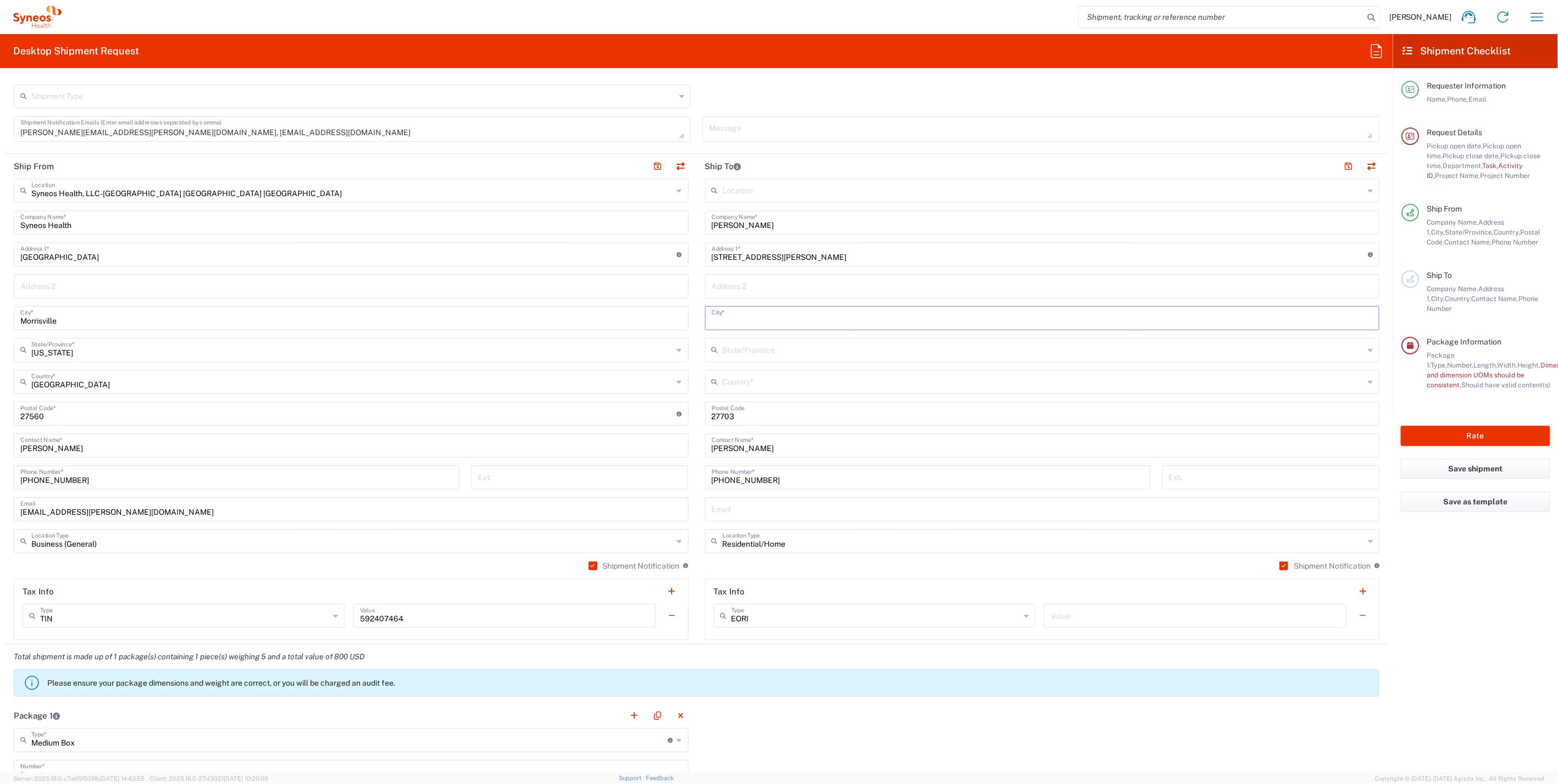
click at [715, 313] on input "text" at bounding box center [1043, 317] width 662 height 19
type input "[GEOGRAPHIC_DATA]"
click at [1292, 381] on input "text" at bounding box center [1043, 381] width 642 height 19
click at [728, 512] on span "[GEOGRAPHIC_DATA]" at bounding box center [1035, 520] width 668 height 17
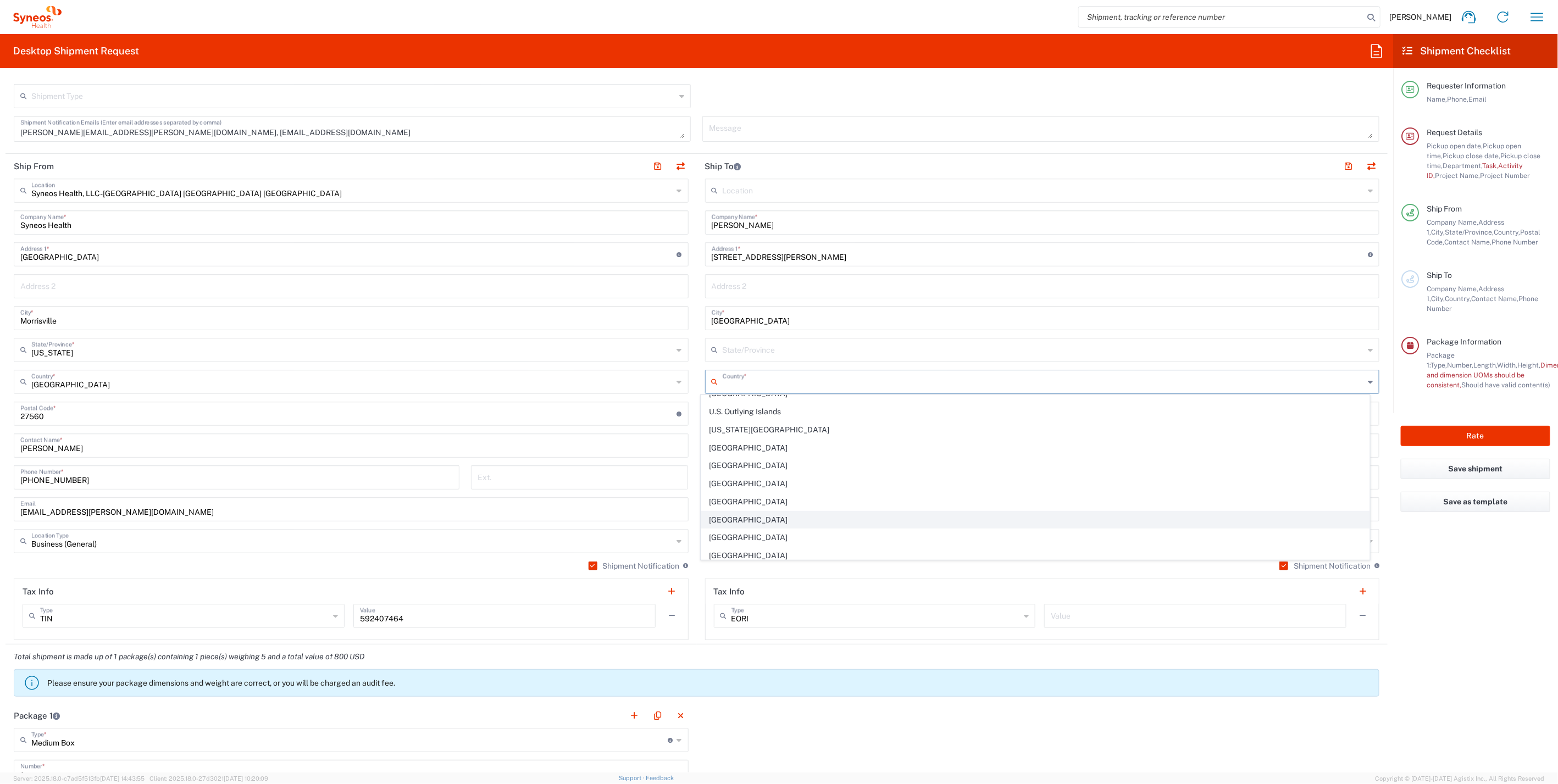
type input "[GEOGRAPHIC_DATA]"
click at [1338, 349] on input "text" at bounding box center [1043, 349] width 642 height 19
click at [724, 499] on span "[US_STATE]" at bounding box center [1035, 508] width 668 height 17
type input "[US_STATE]"
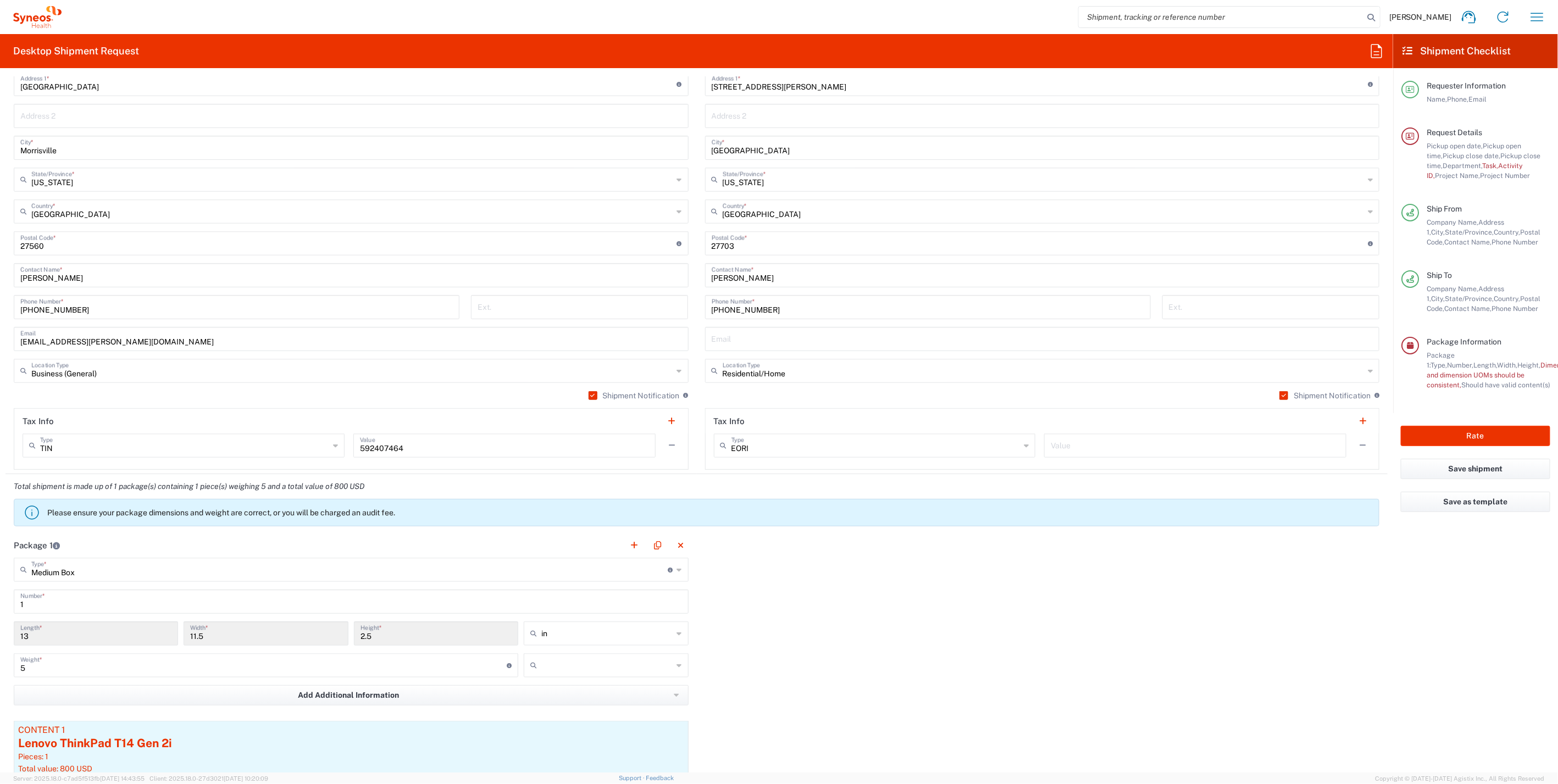
scroll to position [620, 0]
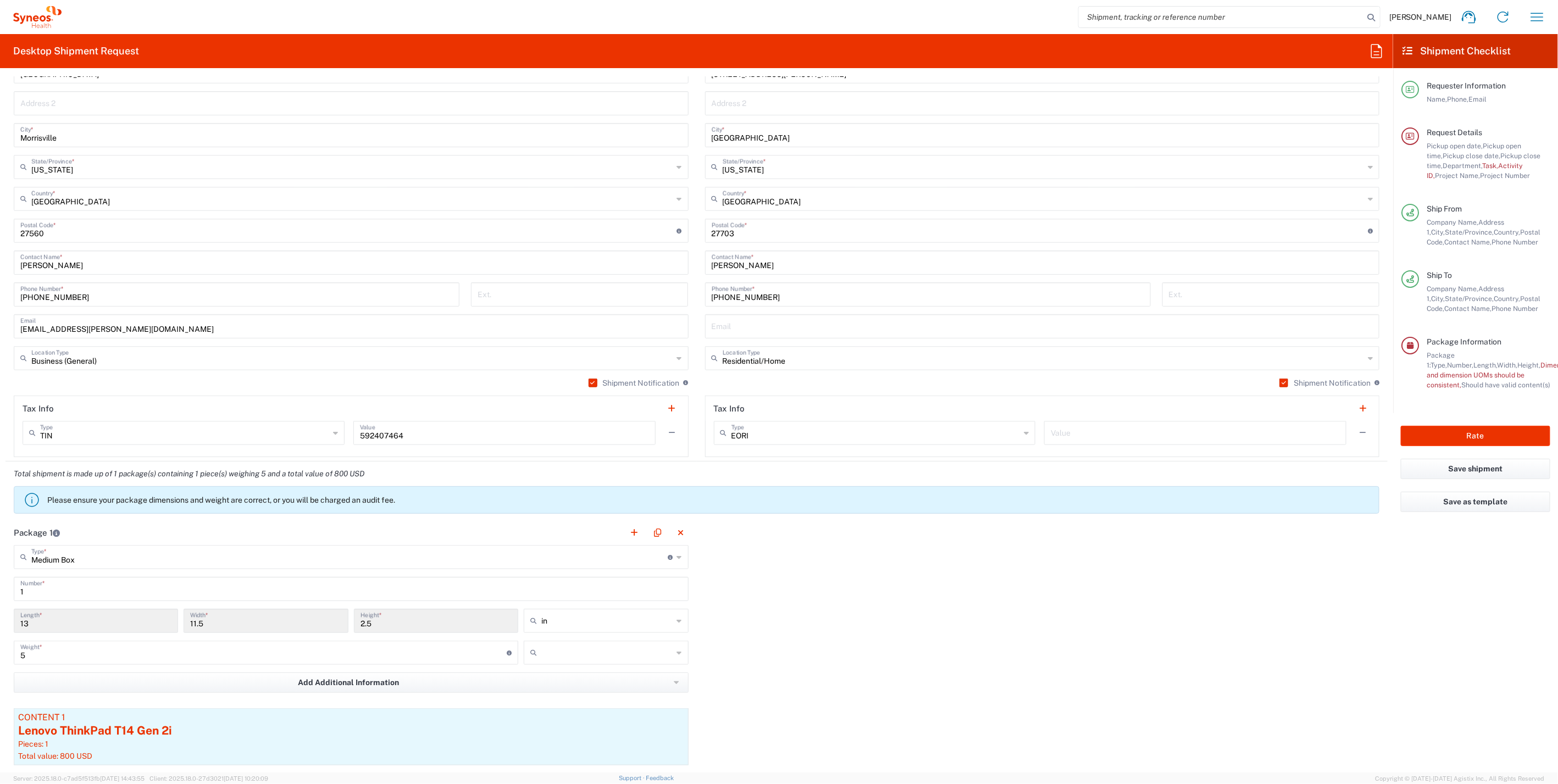
click at [677, 644] on icon at bounding box center [680, 653] width 5 height 18
click at [555, 687] on span "lbs" at bounding box center [602, 692] width 161 height 17
type input "lbs"
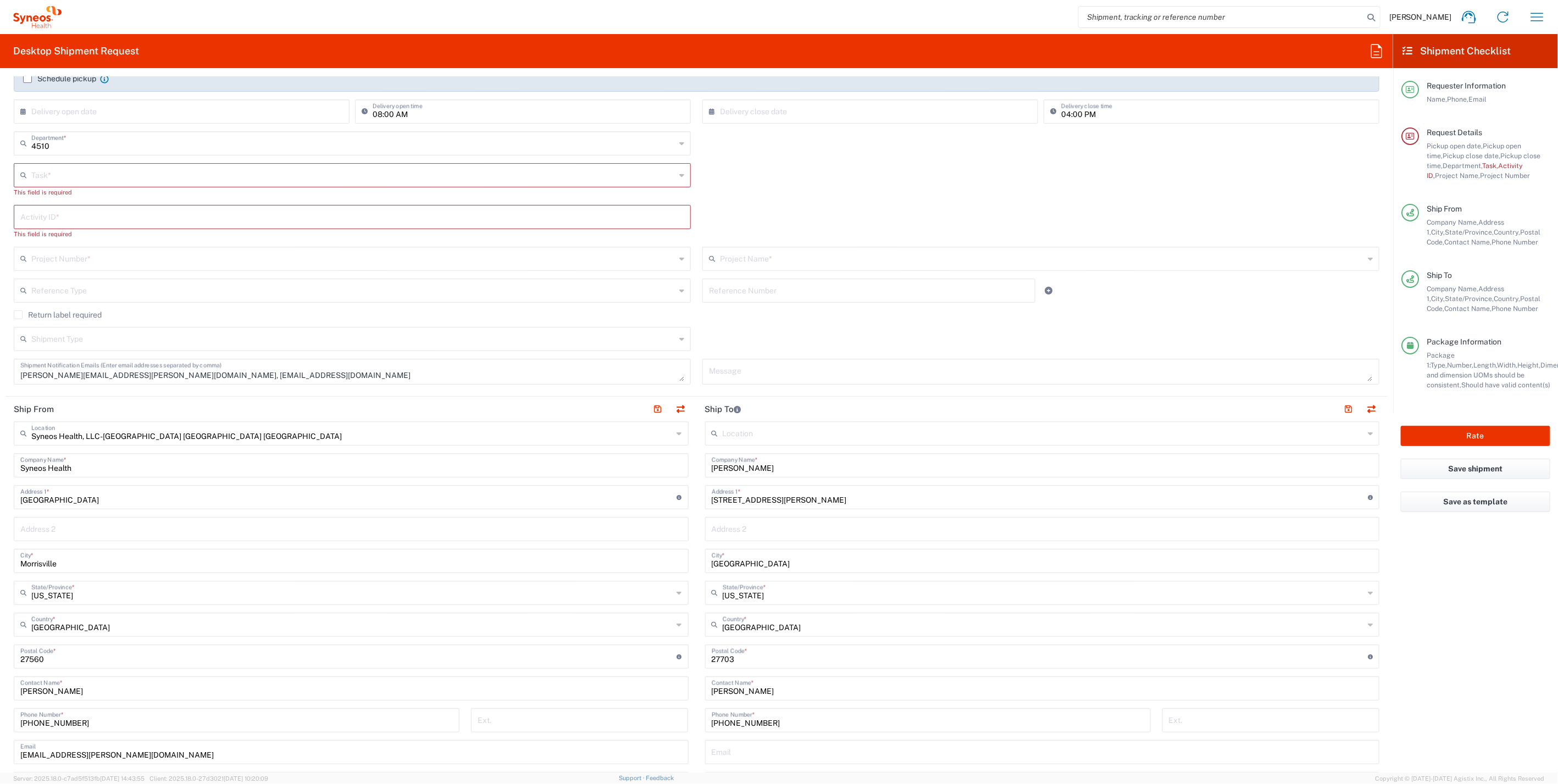
scroll to position [193, 0]
click at [133, 168] on input "text" at bounding box center [353, 175] width 644 height 19
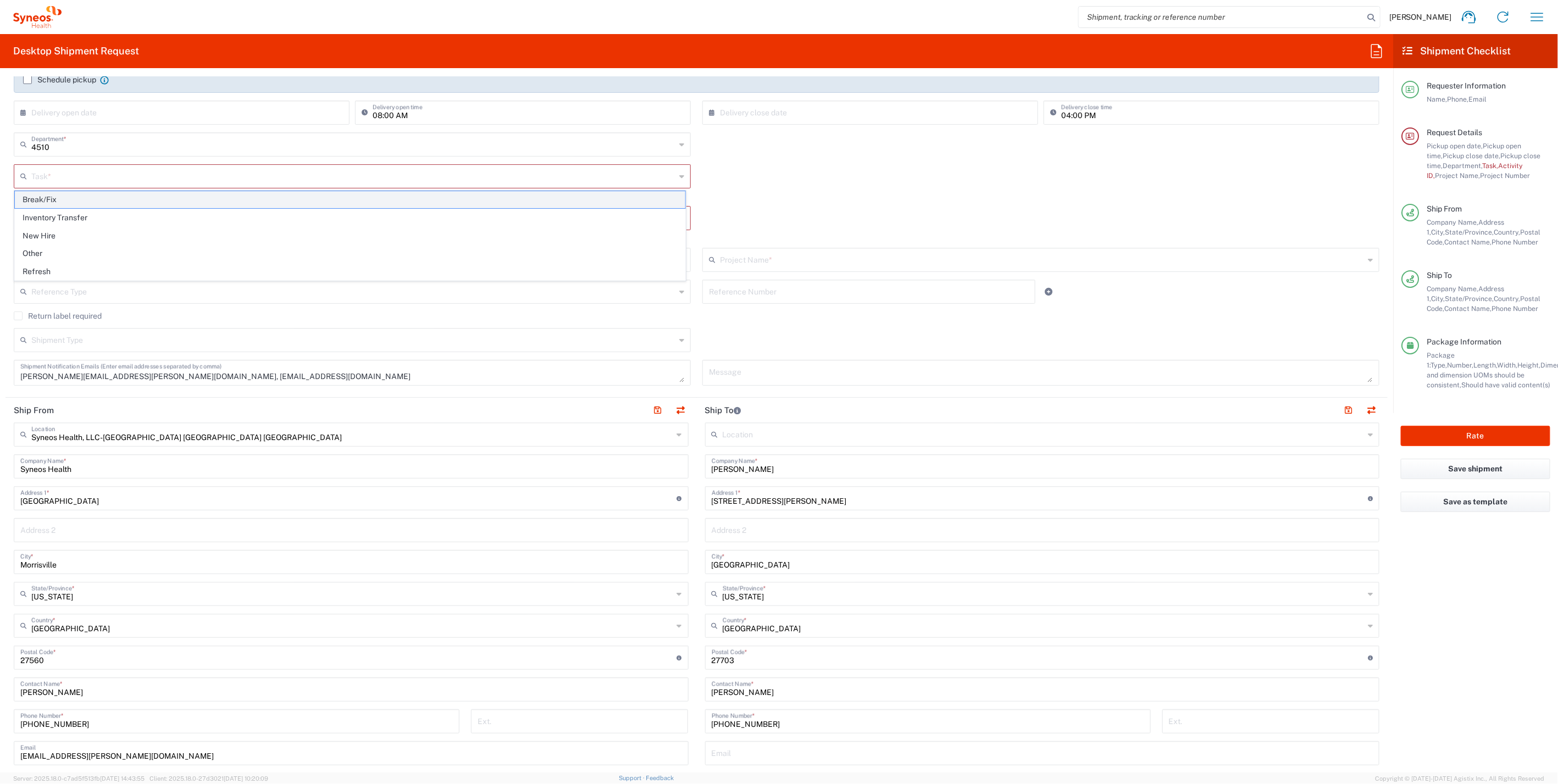
click at [66, 203] on span "Break/Fix" at bounding box center [350, 200] width 670 height 17
type input "Break/Fix"
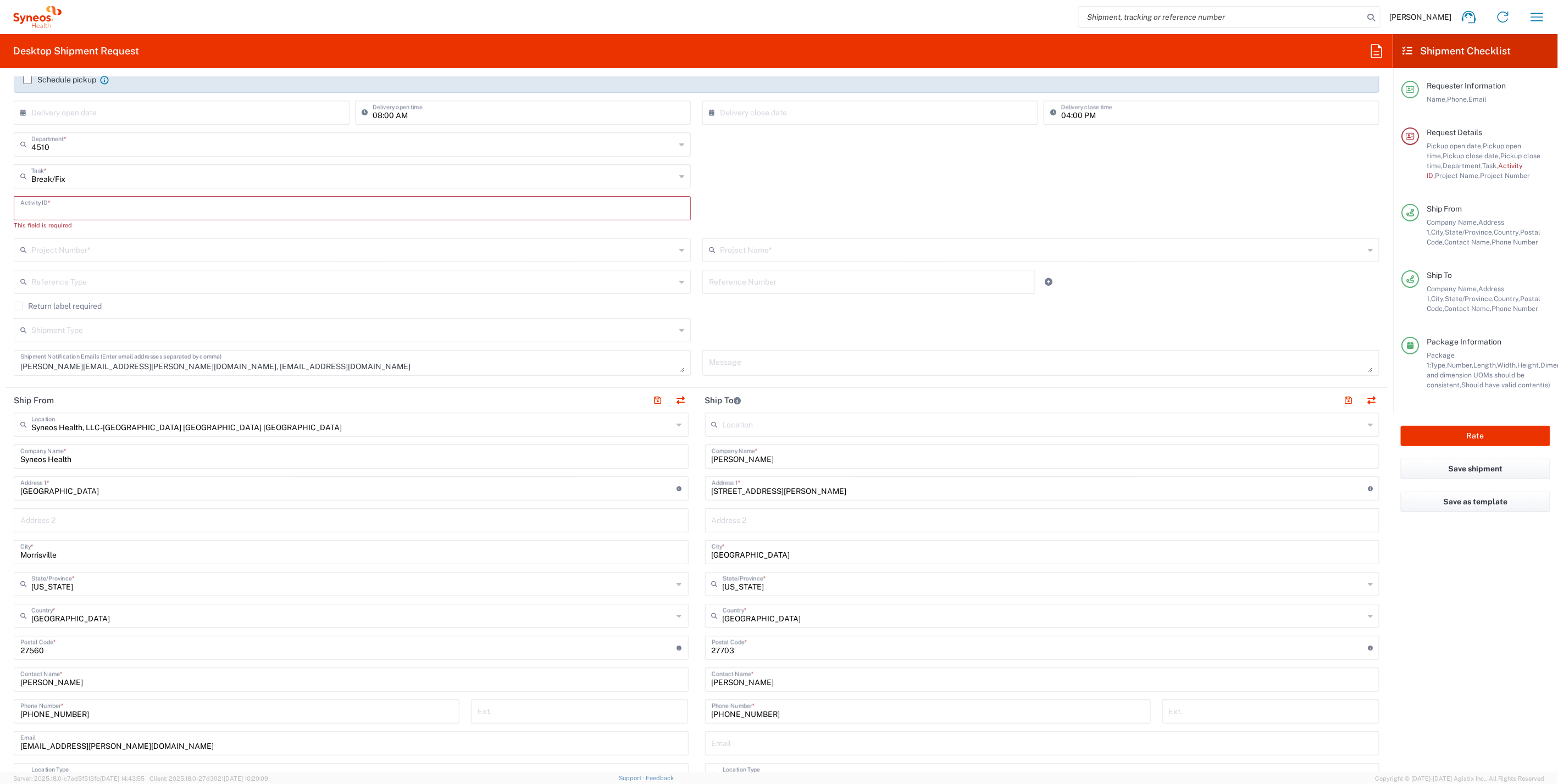
paste input "INC2640996"
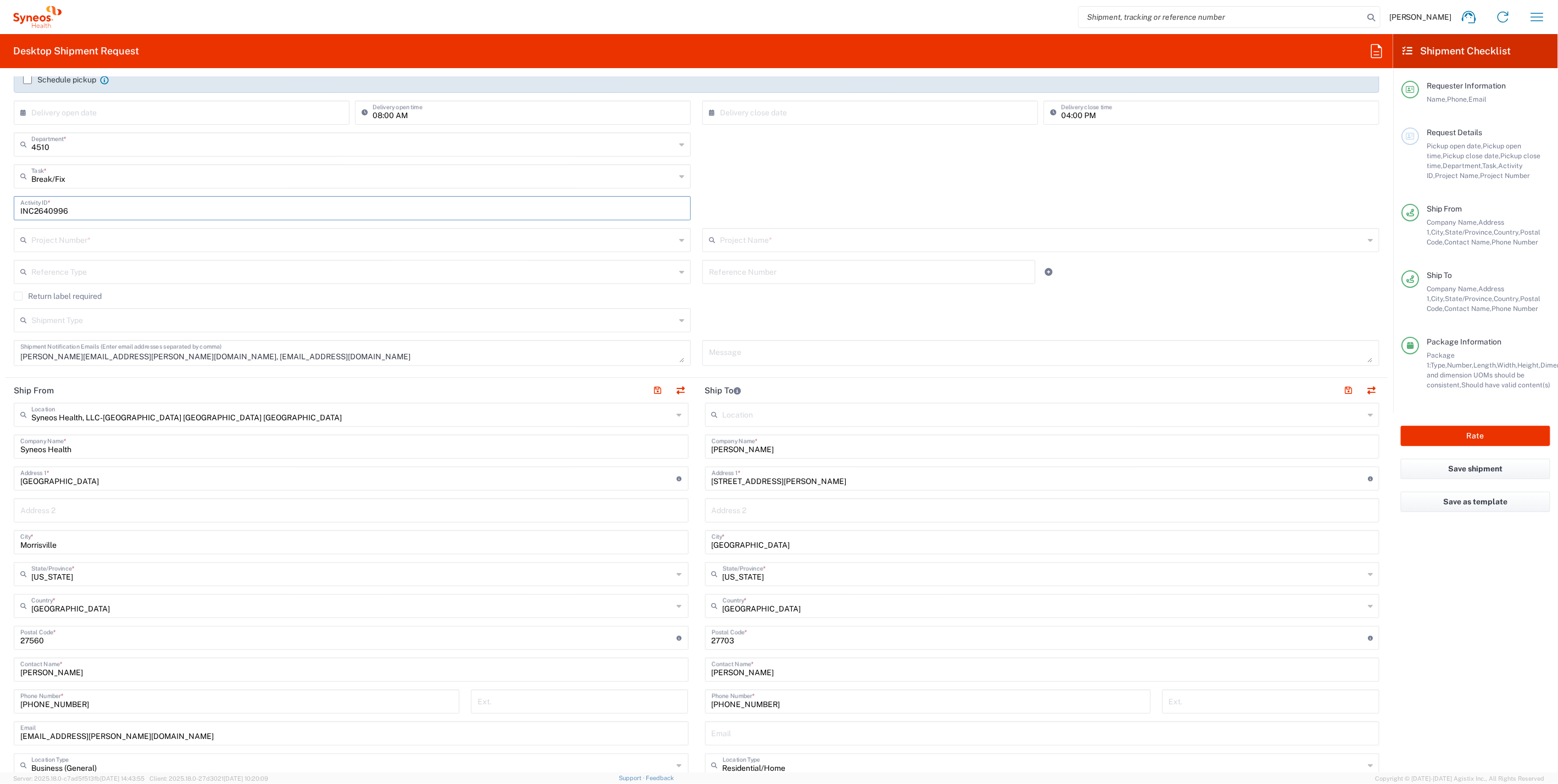
type input "INC2640996"
click at [131, 237] on input "text" at bounding box center [353, 239] width 644 height 19
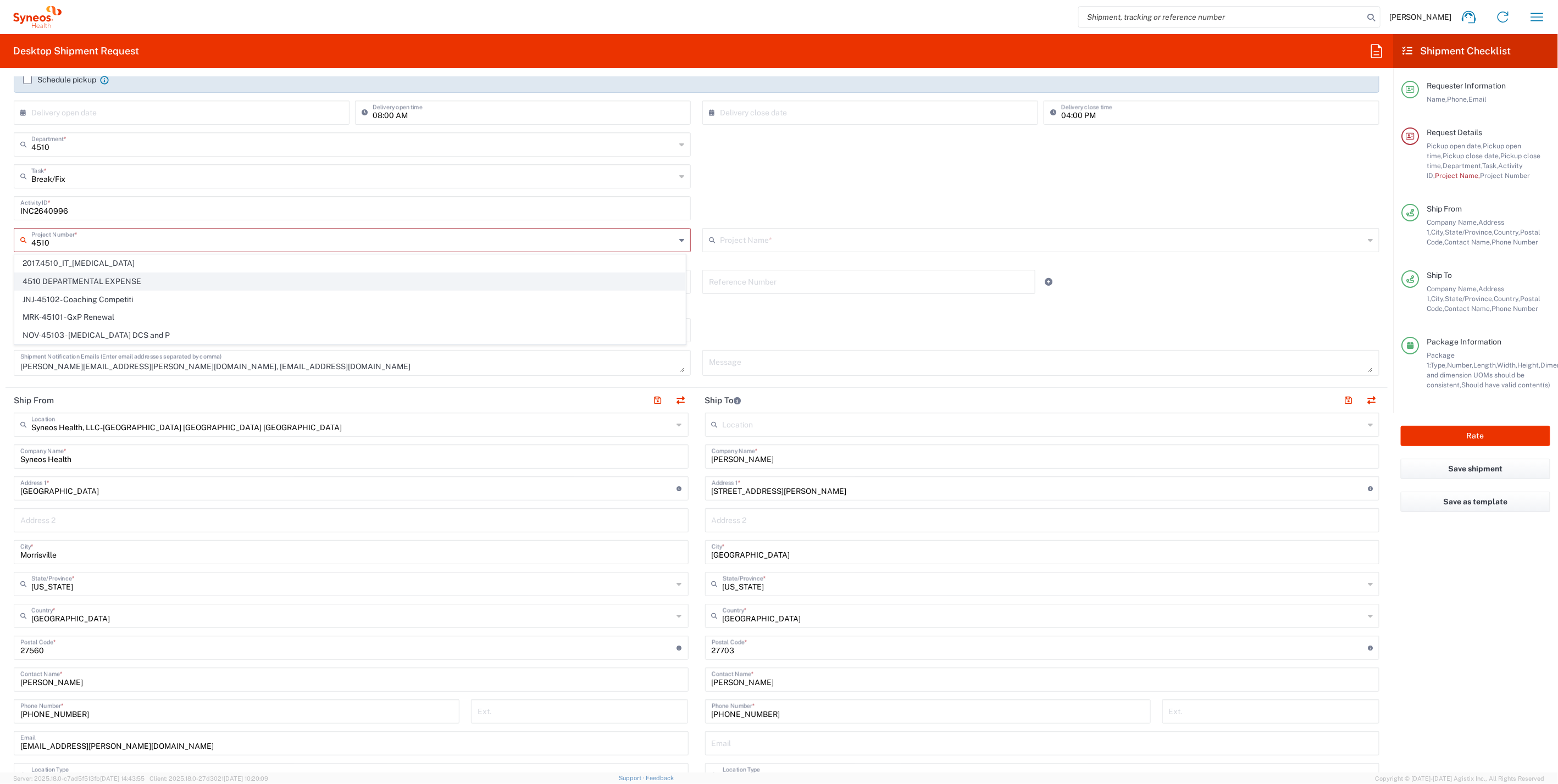
click at [116, 278] on span "4510 DEPARTMENTAL EXPENSE" at bounding box center [350, 281] width 670 height 17
type input "4510 DEPARTMENTAL EXPENSE"
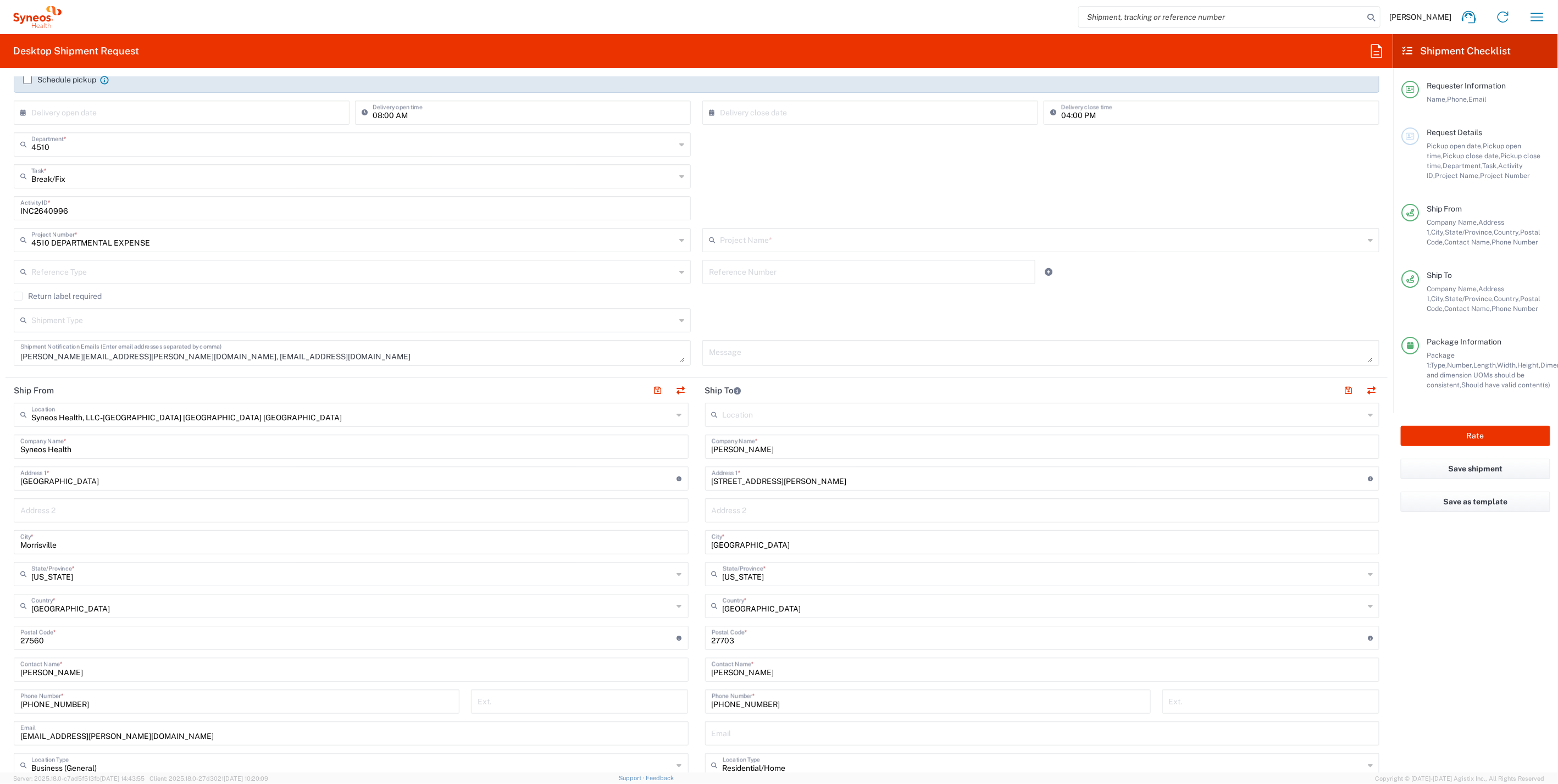
type input "4510 DEPARTMENTAL EXPENSE"
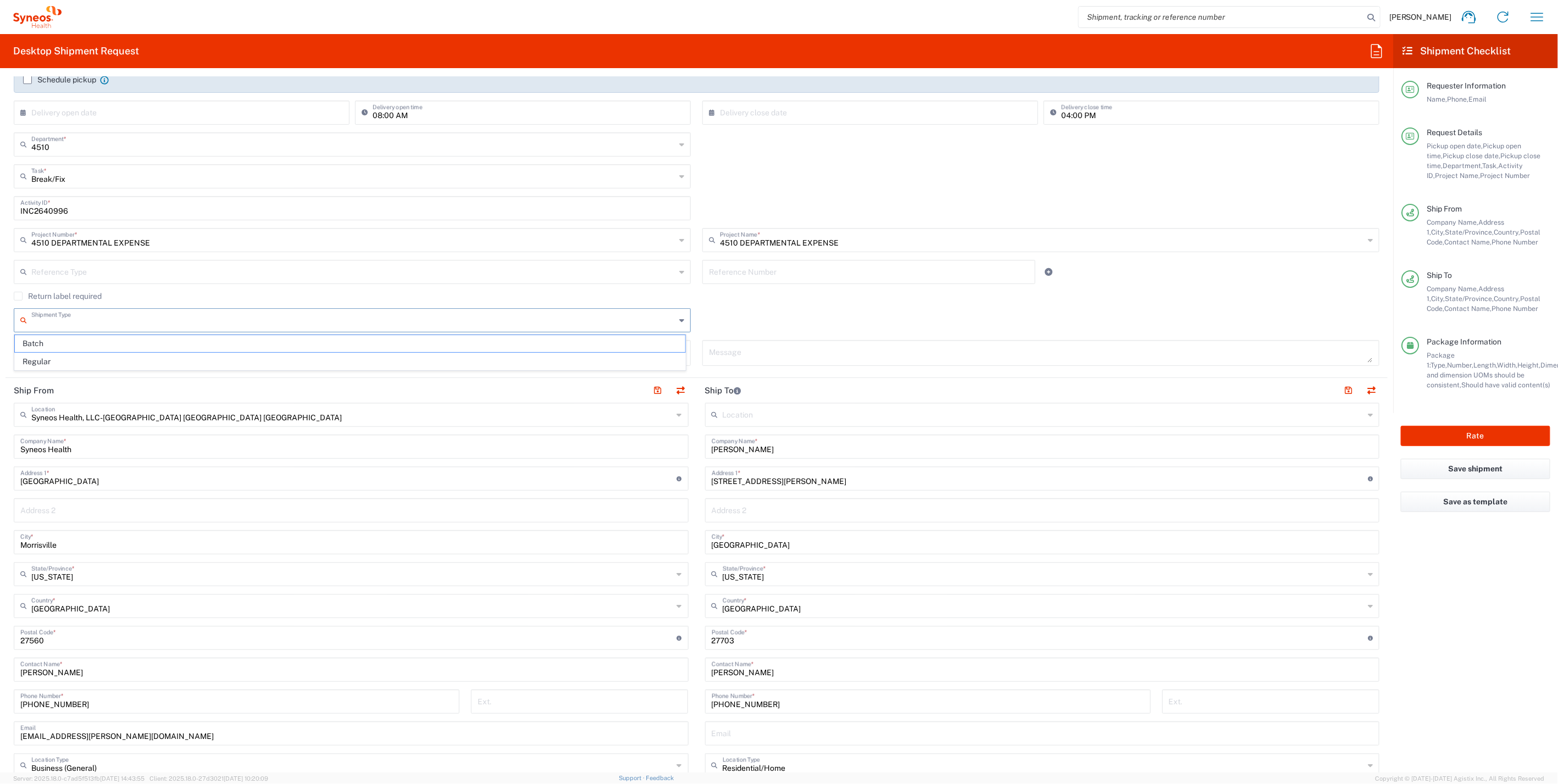
click at [199, 325] on input "text" at bounding box center [353, 320] width 644 height 19
drag, startPoint x: 122, startPoint y: 359, endPoint x: 348, endPoint y: 367, distance: 226.1
click at [122, 359] on span "Regular" at bounding box center [350, 362] width 670 height 17
type input "Regular"
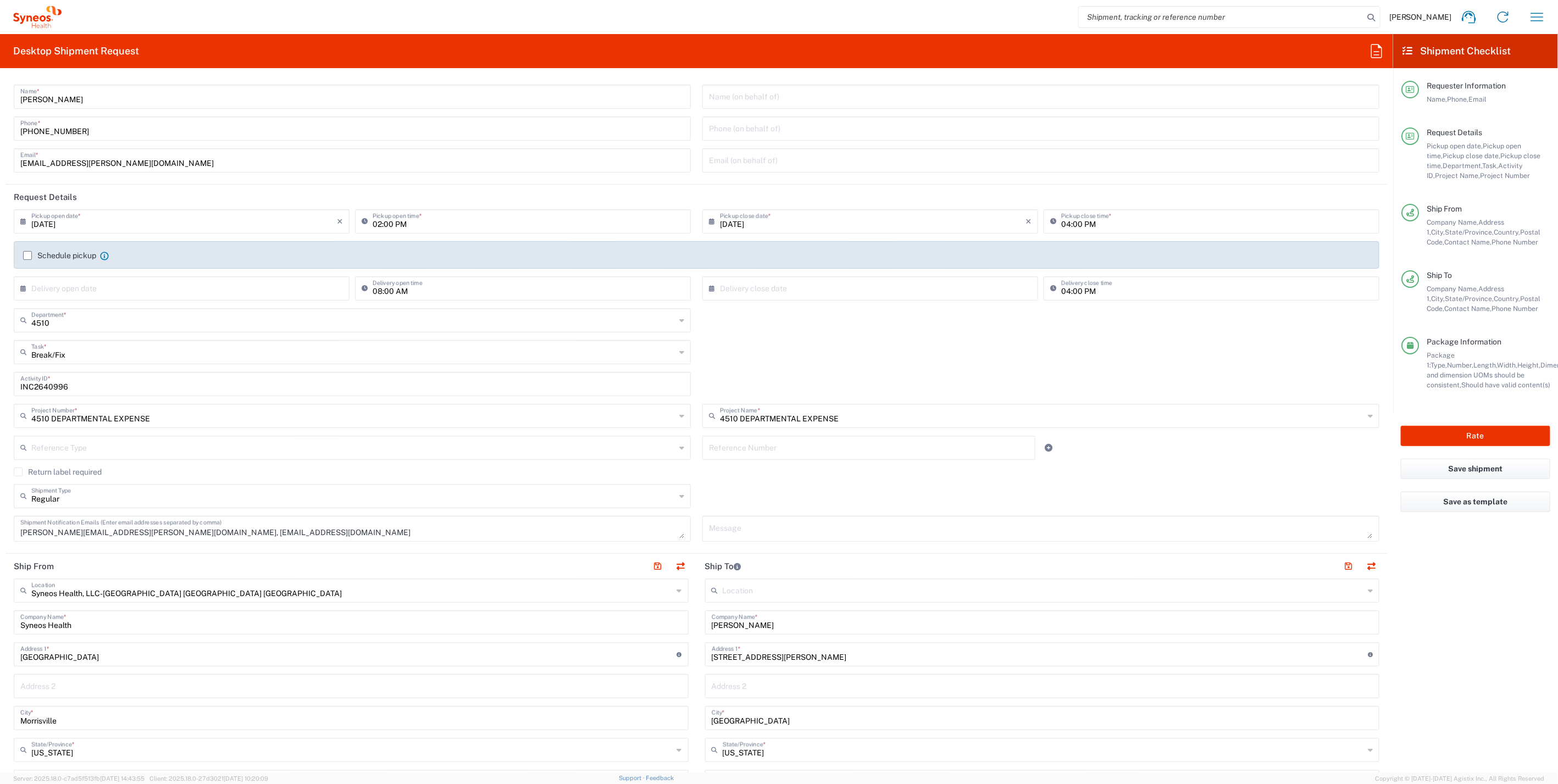
scroll to position [0, 0]
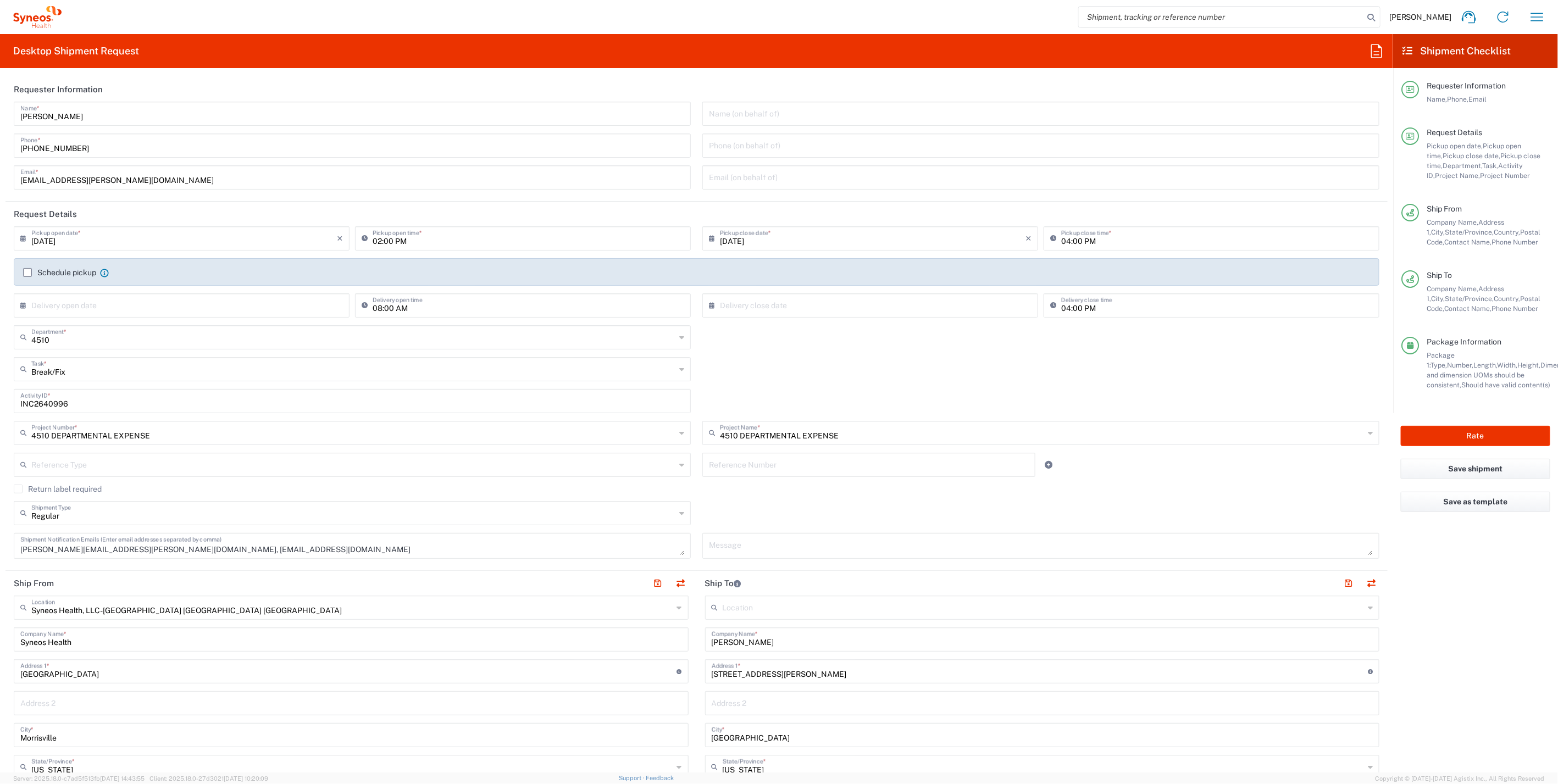
click at [19, 487] on label "Return label required" at bounding box center [58, 489] width 88 height 8
click at [18, 489] on input "Return label required" at bounding box center [18, 489] width 0 height 0
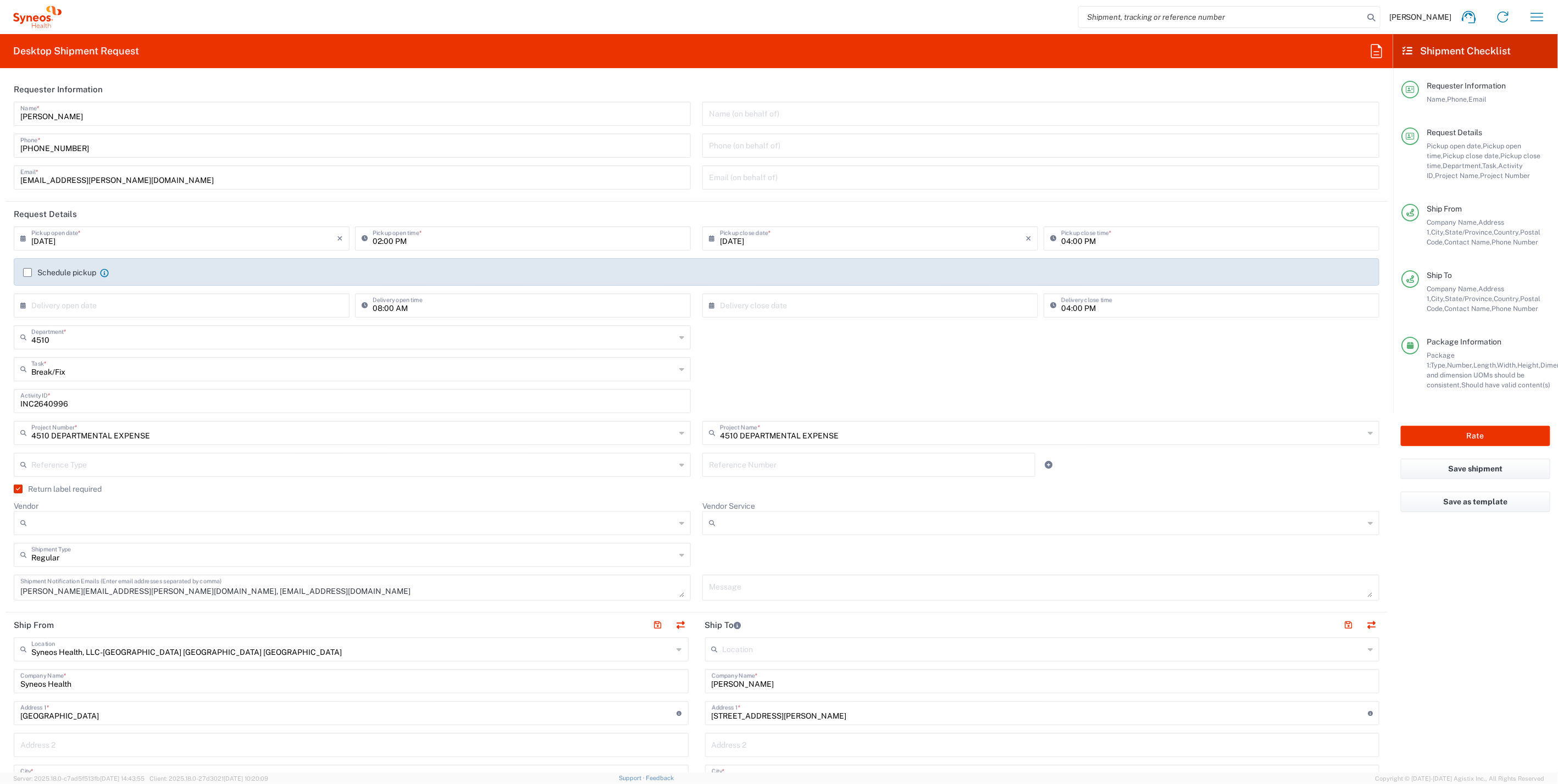
click at [1215, 531] on input "Vendor Service" at bounding box center [1042, 523] width 644 height 18
click at [248, 490] on agx-checkbox-control "Return label required" at bounding box center [696, 489] width 1366 height 8
click at [679, 525] on icon at bounding box center [682, 523] width 5 height 18
click at [62, 560] on span "FedEx Express" at bounding box center [350, 564] width 670 height 17
type input "FedEx Express"
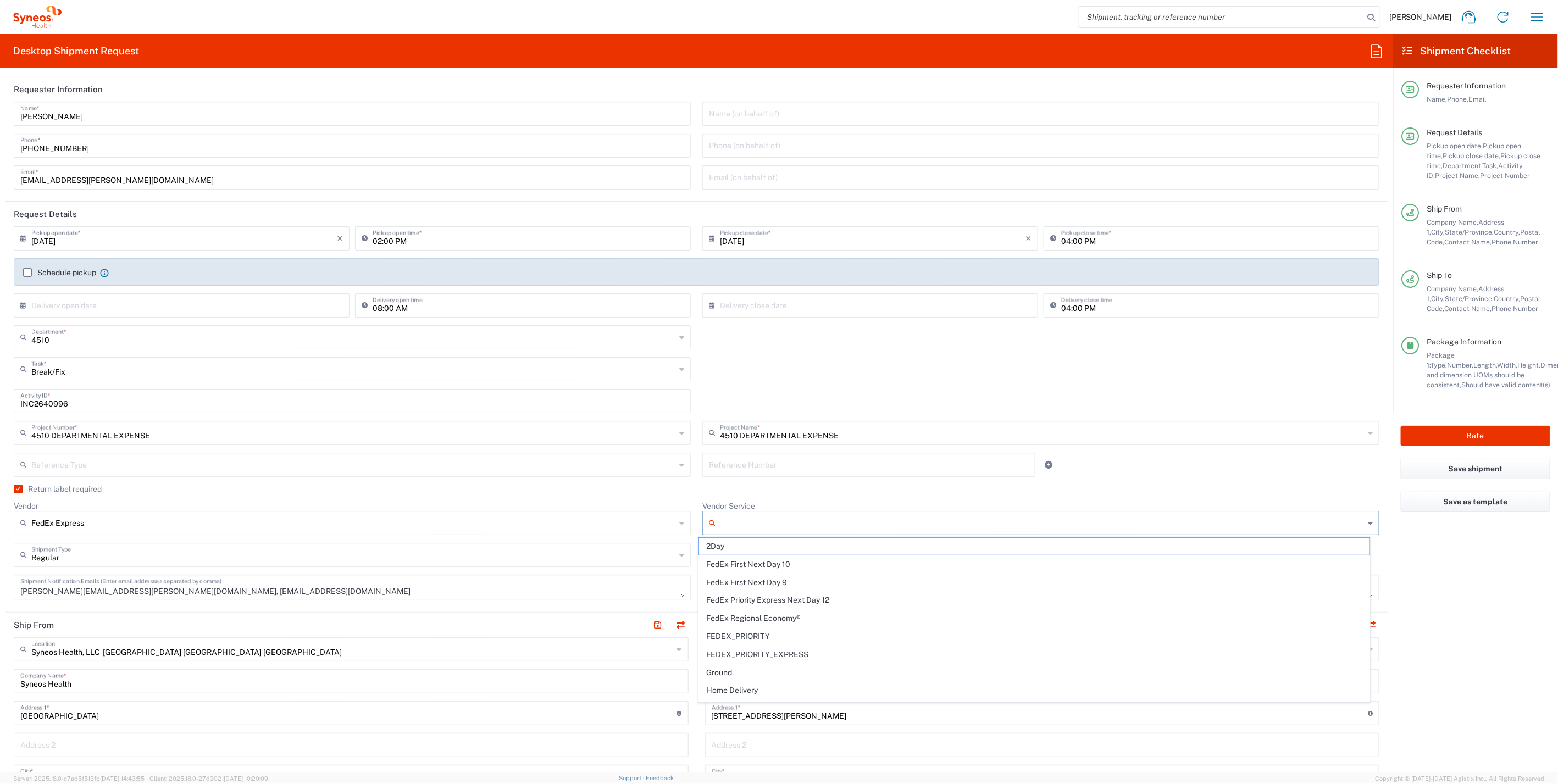
click at [870, 528] on input "Vendor Service" at bounding box center [1042, 523] width 644 height 18
click at [737, 549] on span "2Day" at bounding box center [1034, 547] width 670 height 17
type input "2Day"
drag, startPoint x: 1461, startPoint y: 435, endPoint x: 1405, endPoint y: 433, distance: 56.0
click at [1461, 434] on button "Rate" at bounding box center [1476, 436] width 149 height 20
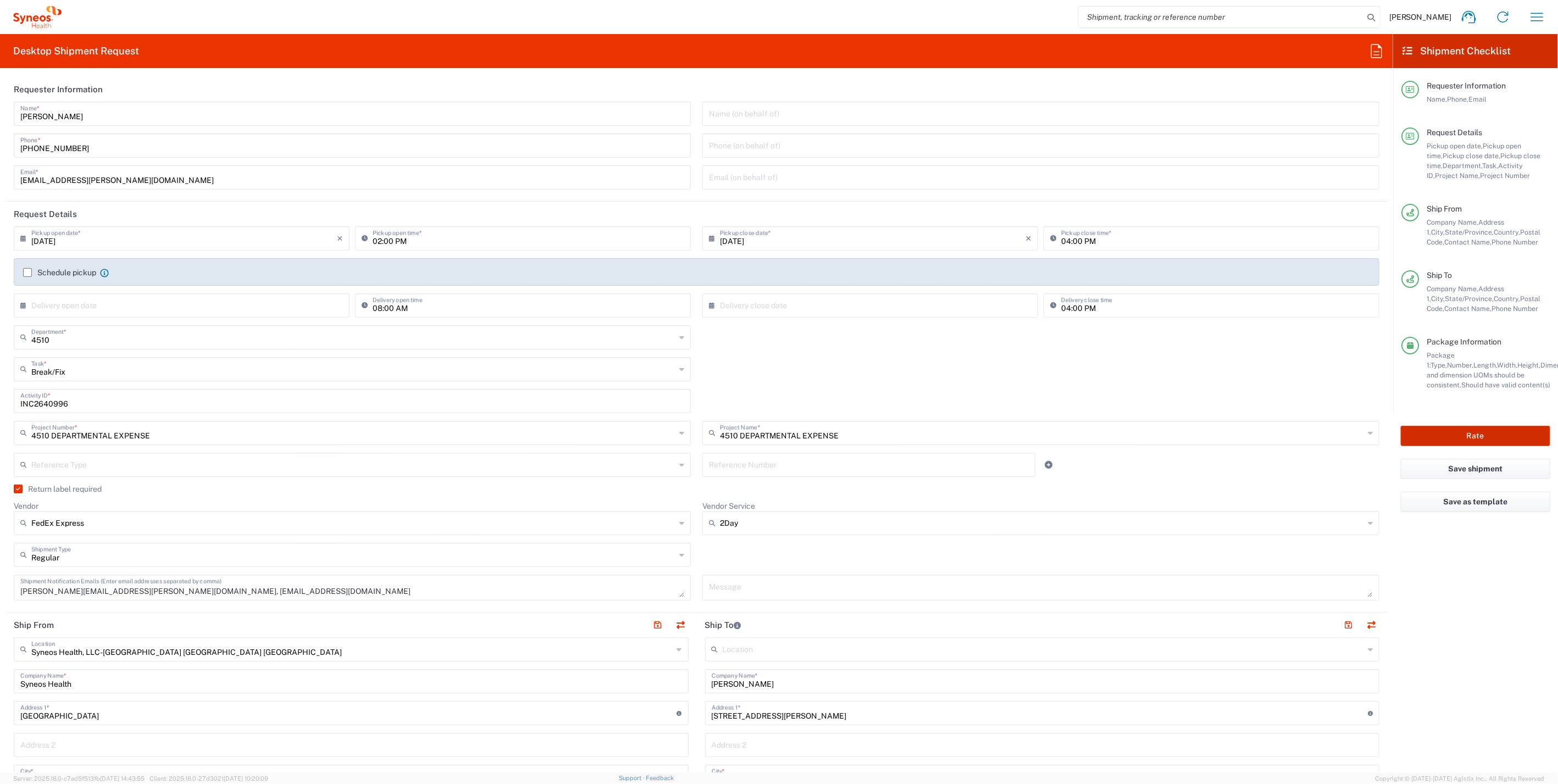
type input "4510 DEPARTMENTAL EXPENSE"
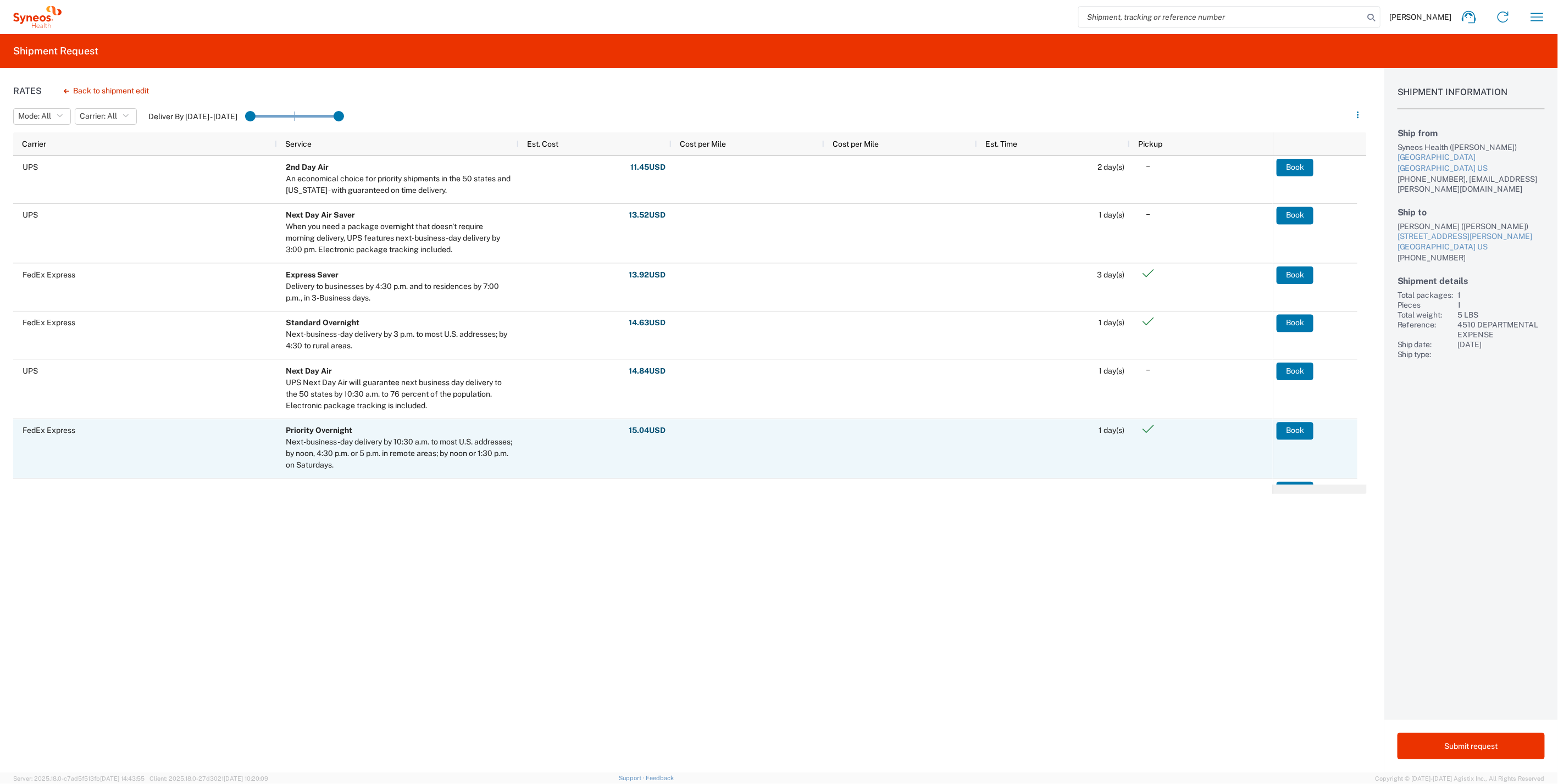
drag, startPoint x: 1304, startPoint y: 431, endPoint x: 1283, endPoint y: 445, distance: 25.2
click at [1304, 431] on button "Book" at bounding box center [1294, 431] width 36 height 18
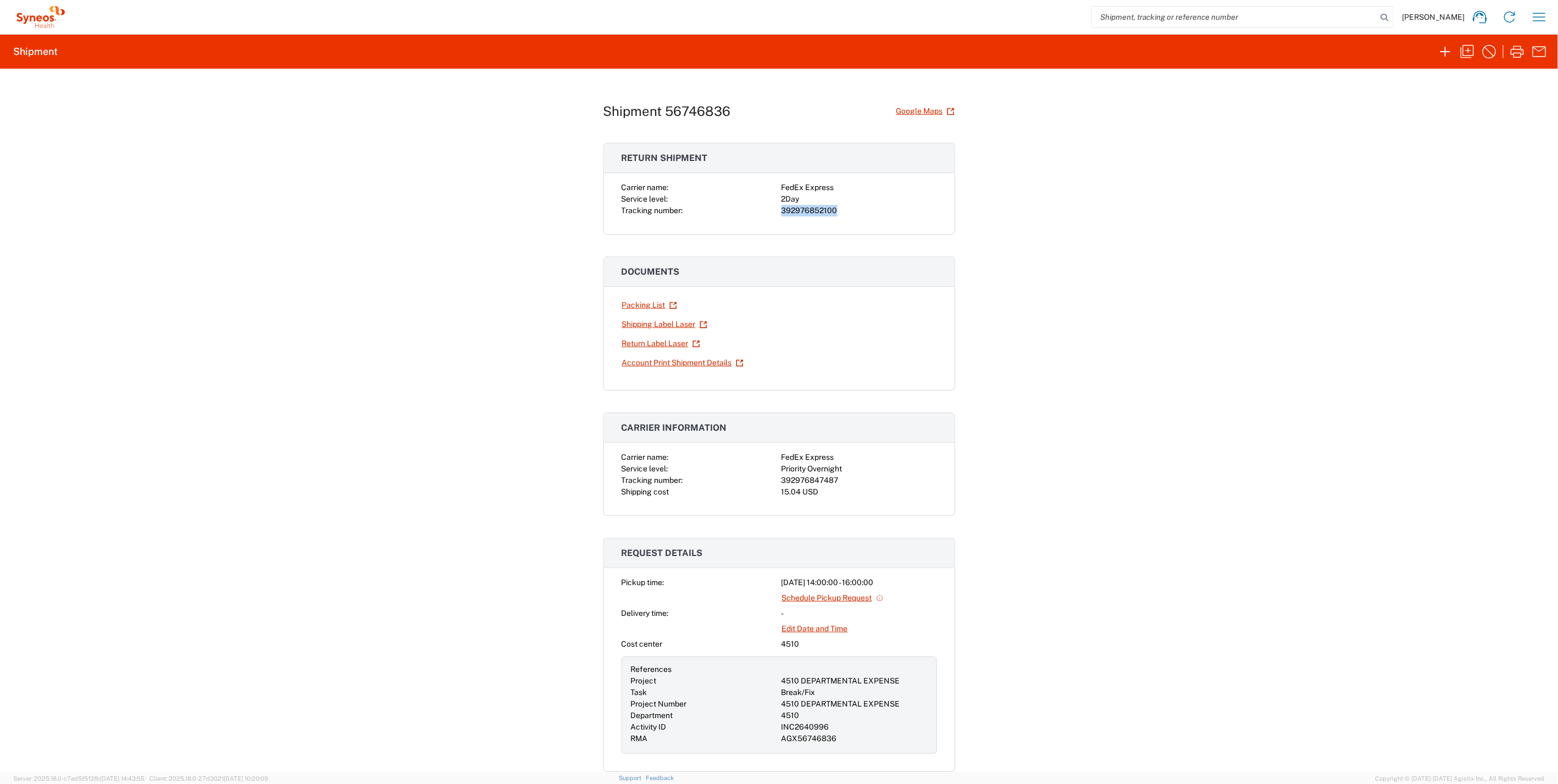
drag, startPoint x: 837, startPoint y: 209, endPoint x: 776, endPoint y: 207, distance: 61.0
click at [776, 207] on div "Carrier name: FedEx Express Service level: 2Day Tracking number: 392976852100" at bounding box center [779, 199] width 315 height 35
drag, startPoint x: 776, startPoint y: 207, endPoint x: 793, endPoint y: 209, distance: 17.1
copy div "392976852100"
click at [831, 475] on div "392976847487" at bounding box center [859, 481] width 155 height 12
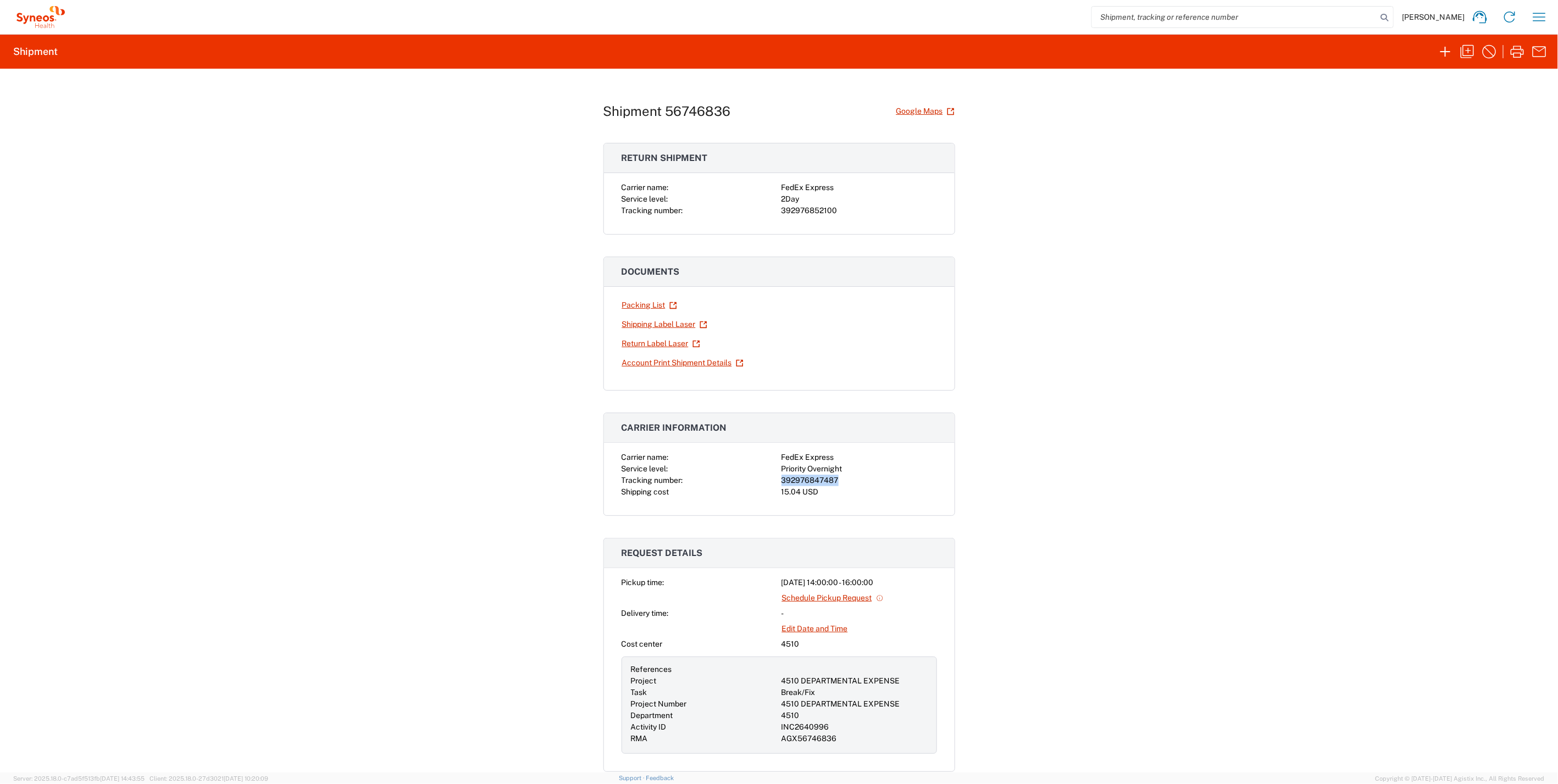
drag, startPoint x: 834, startPoint y: 475, endPoint x: 770, endPoint y: 478, distance: 64.1
click at [770, 478] on div "Carrier name: FedEx Express Service level: Priority Overnight Tracking number: …" at bounding box center [779, 475] width 315 height 46
drag, startPoint x: 770, startPoint y: 478, endPoint x: 804, endPoint y: 479, distance: 34.0
copy div "392976847487"
drag, startPoint x: 1523, startPoint y: 47, endPoint x: 1420, endPoint y: 153, distance: 147.8
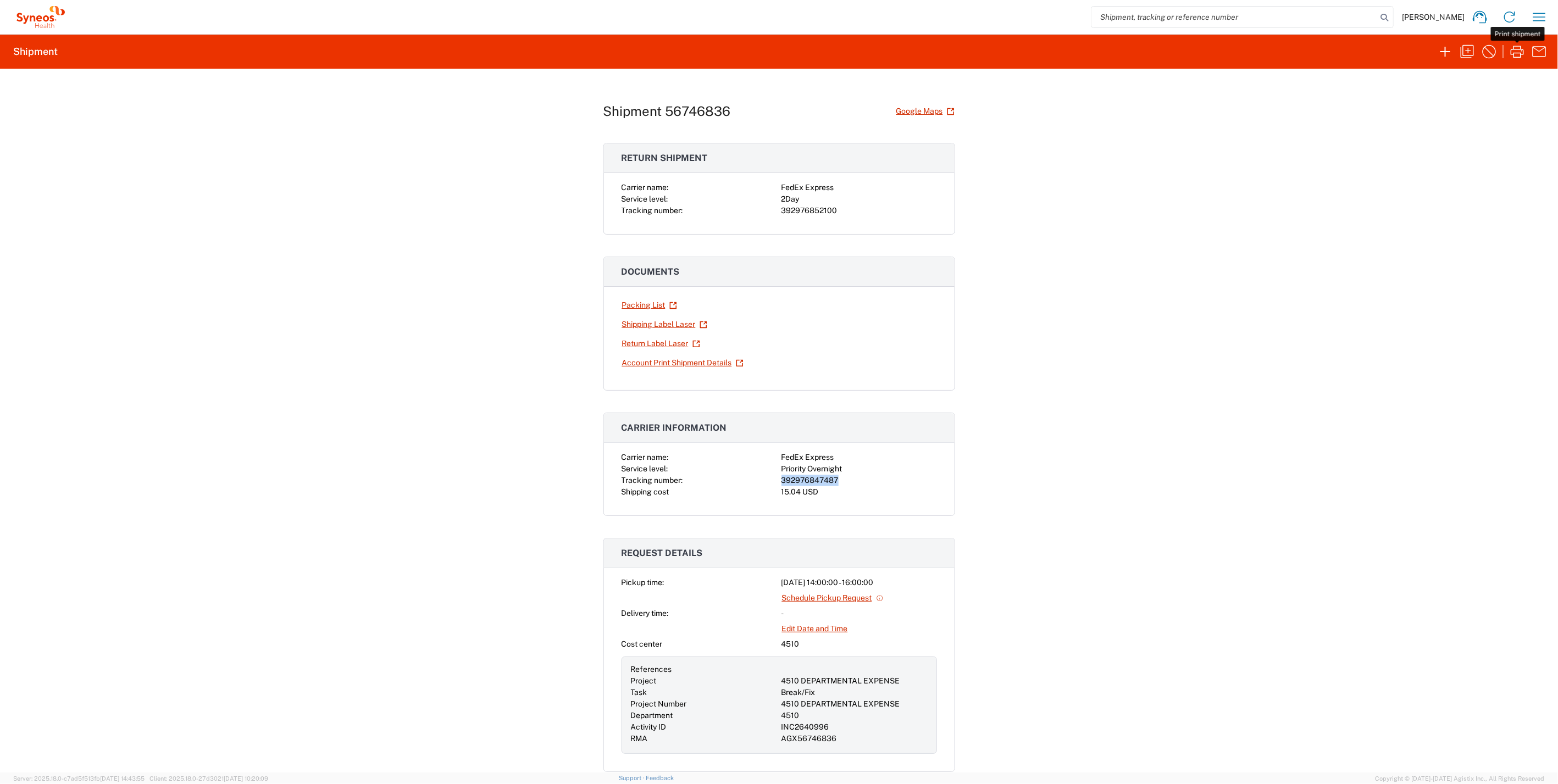
click at [1522, 50] on icon "button" at bounding box center [1517, 52] width 18 height 18
click at [656, 338] on link "Return Label Laser" at bounding box center [660, 343] width 79 height 19
